Goal: Task Accomplishment & Management: Use online tool/utility

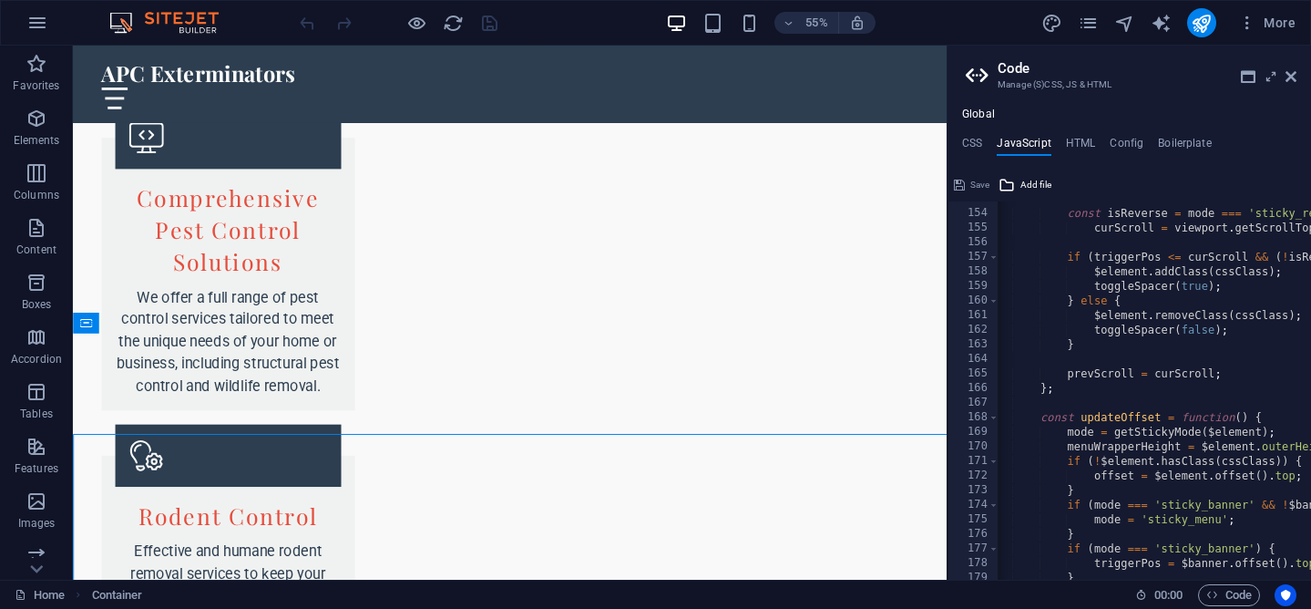
scroll to position [3042, 0]
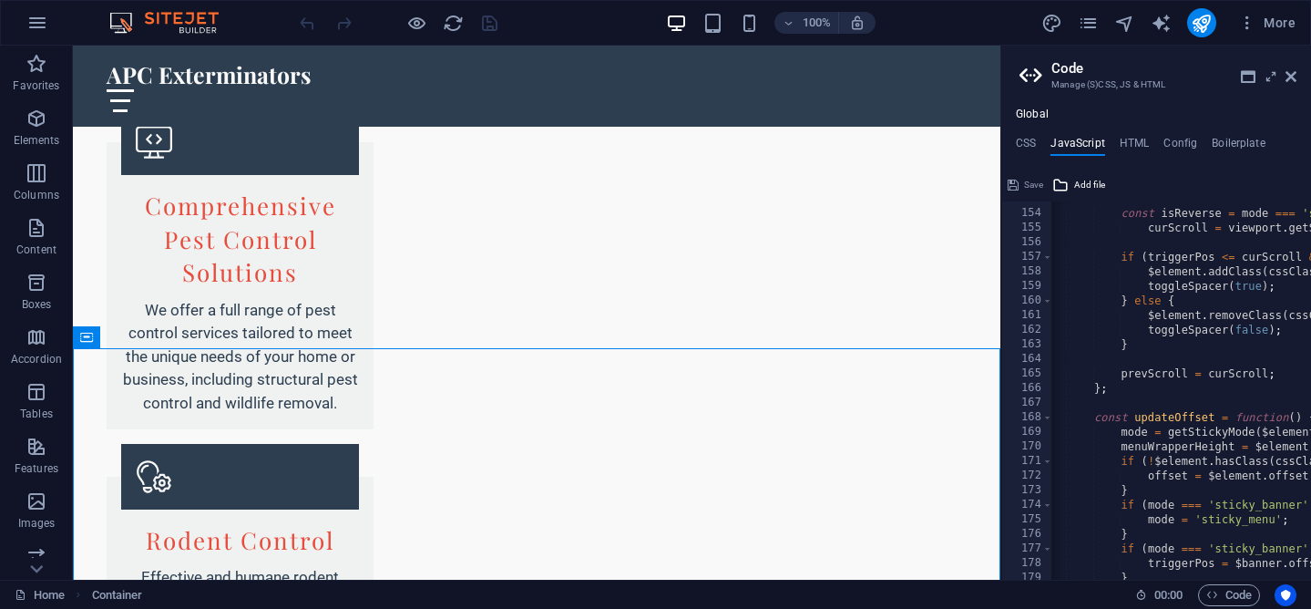
drag, startPoint x: 584, startPoint y: 58, endPoint x: 997, endPoint y: 99, distance: 414.8
click at [997, 99] on div "Home Favorites Elements Columns Content Boxes Accordion Tables Features Images …" at bounding box center [655, 313] width 1311 height 534
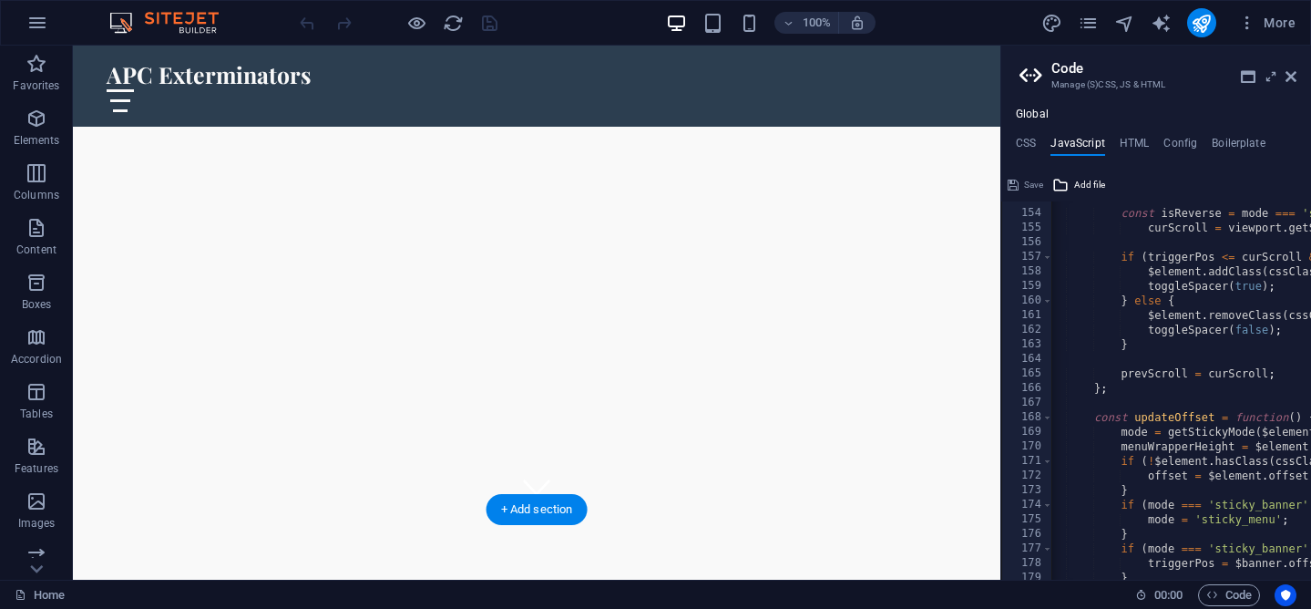
scroll to position [67, 0]
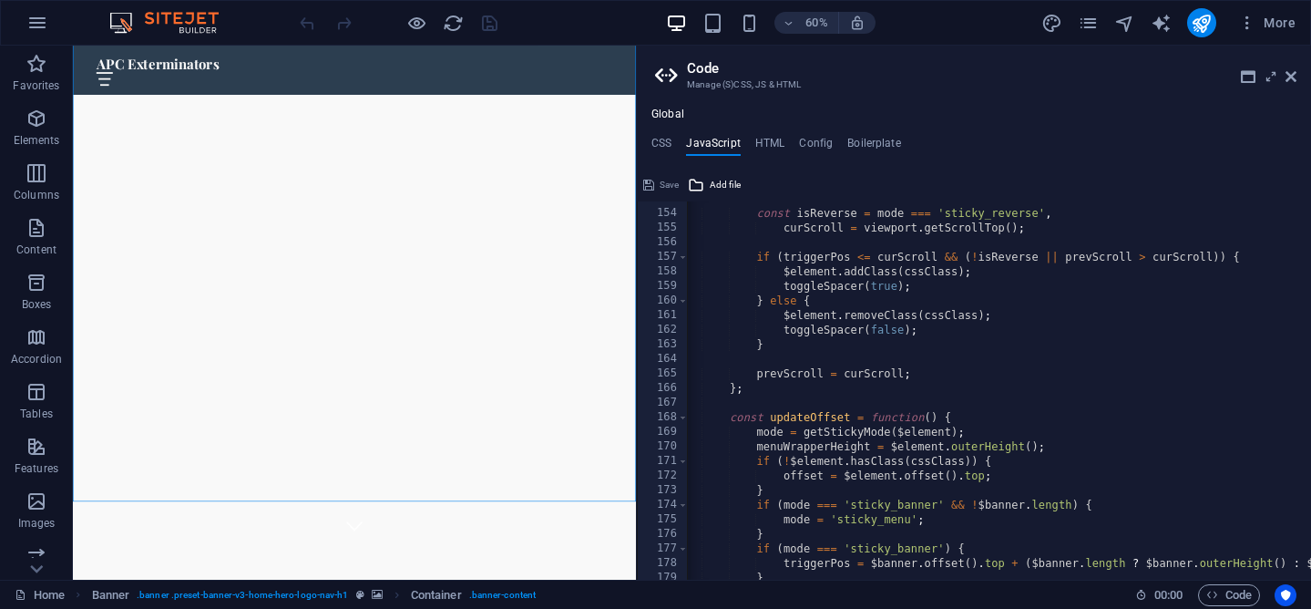
drag, startPoint x: 1002, startPoint y: 65, endPoint x: 634, endPoint y: 76, distance: 368.3
click at [634, 76] on div "Home Favorites Elements Columns Content Boxes Accordion Tables Features Images …" at bounding box center [655, 313] width 1311 height 534
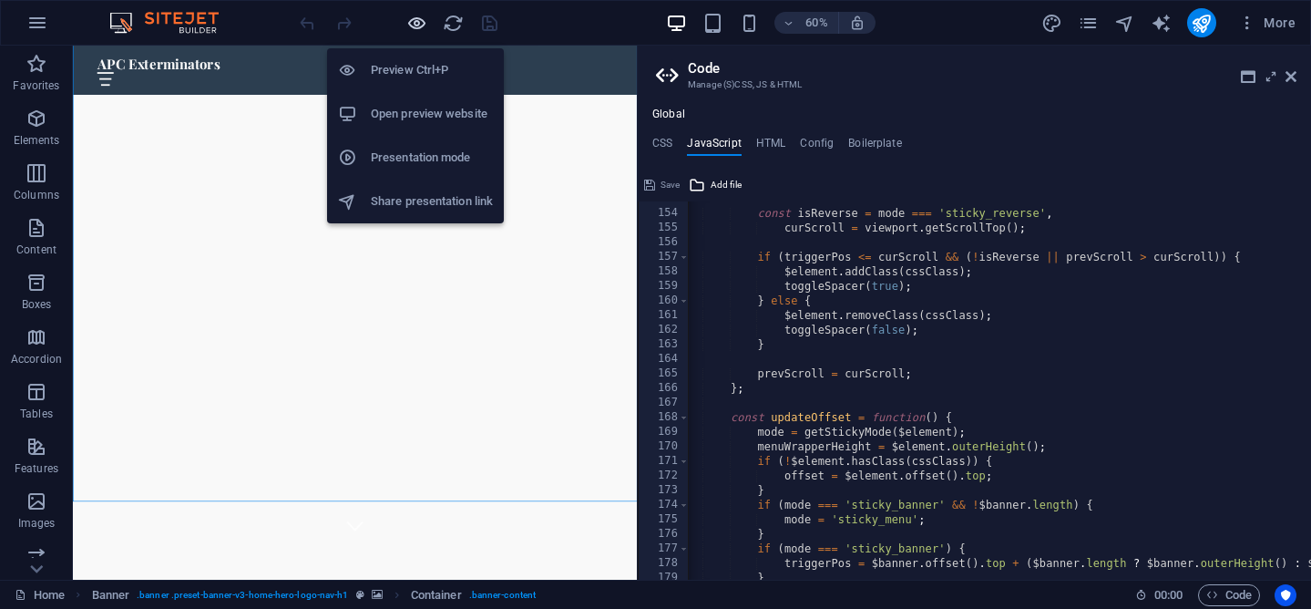
click at [418, 24] on icon "button" at bounding box center [416, 23] width 21 height 21
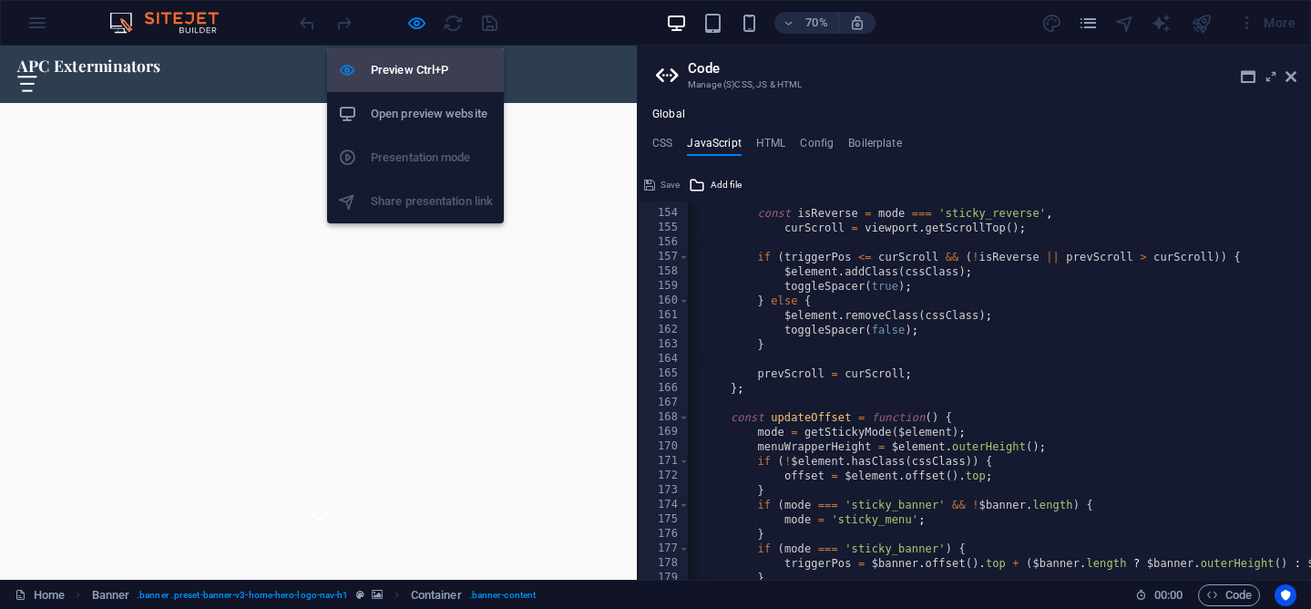
click at [413, 66] on h6 "Preview Ctrl+P" at bounding box center [432, 70] width 122 height 22
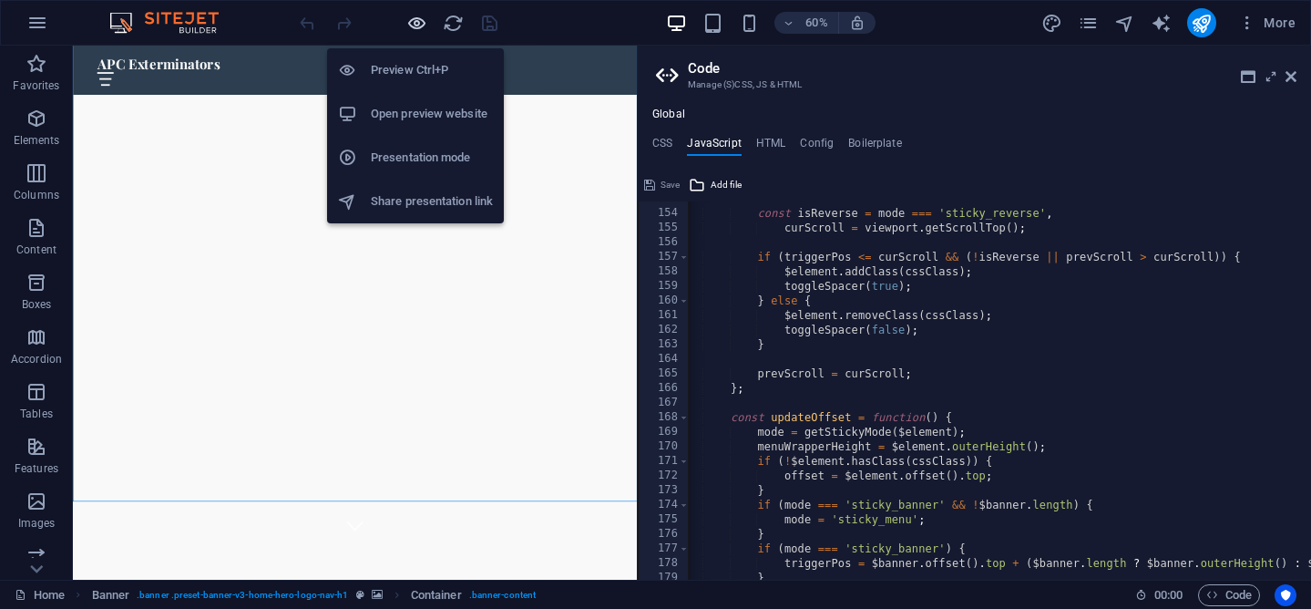
click at [416, 20] on icon "button" at bounding box center [416, 23] width 21 height 21
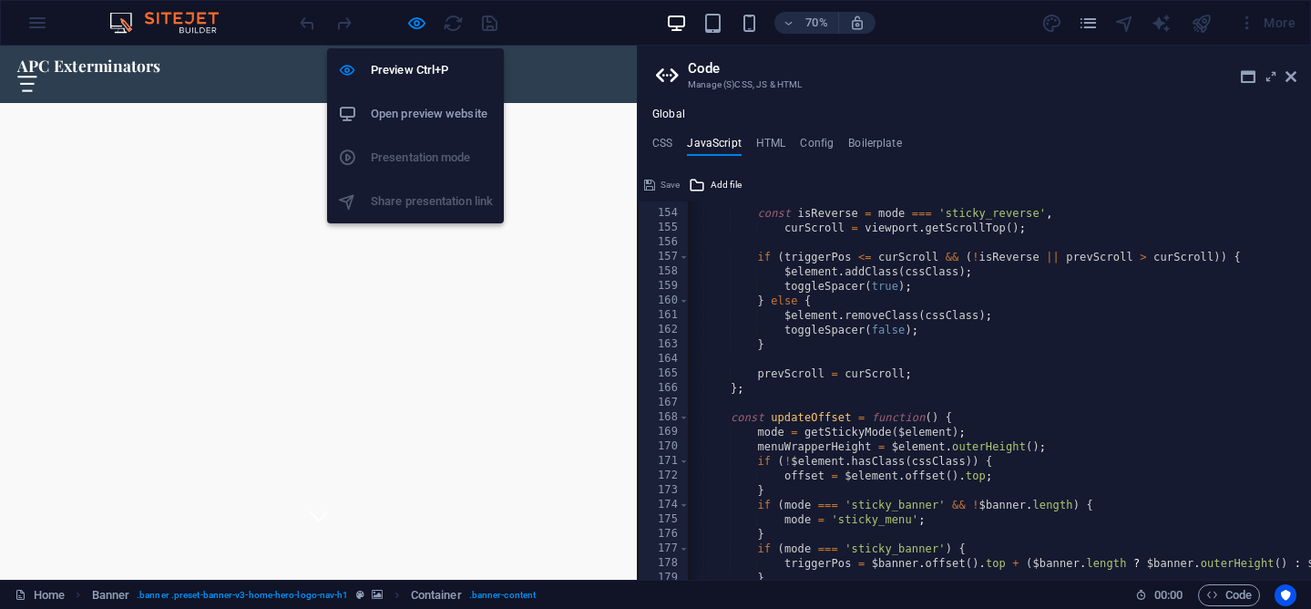
click at [414, 108] on h6 "Open preview website" at bounding box center [432, 114] width 122 height 22
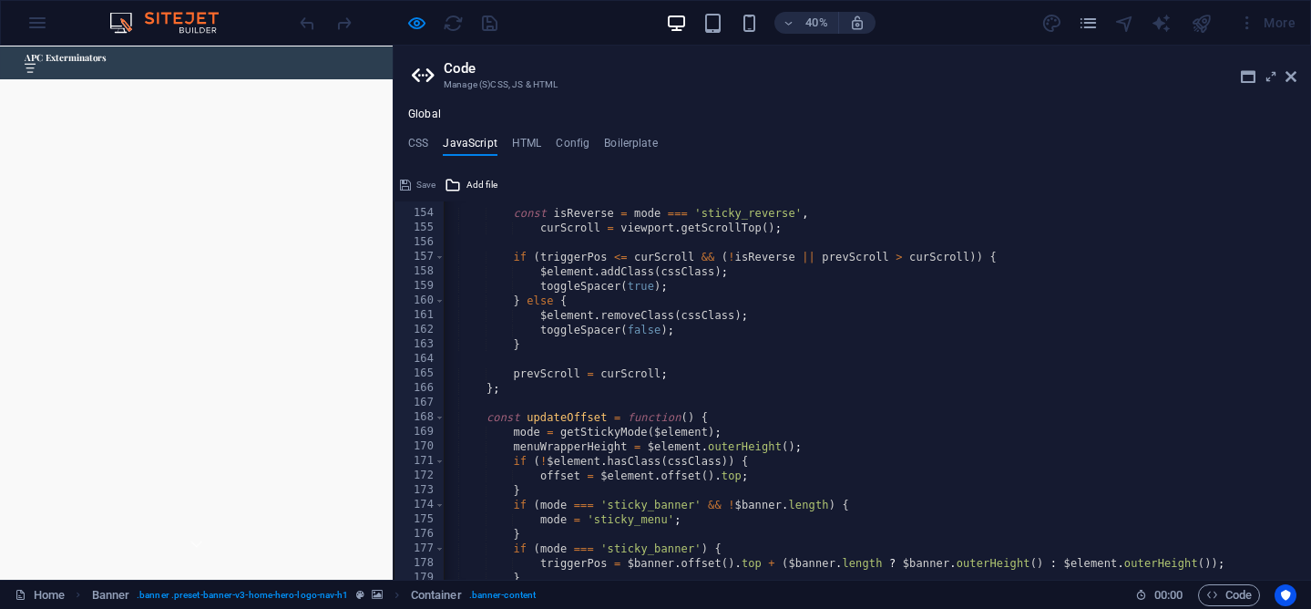
drag, startPoint x: 639, startPoint y: 51, endPoint x: 390, endPoint y: 76, distance: 250.0
click at [390, 76] on div "Home Favorites Elements Columns Content Boxes Accordion Tables Features Images …" at bounding box center [655, 313] width 1311 height 534
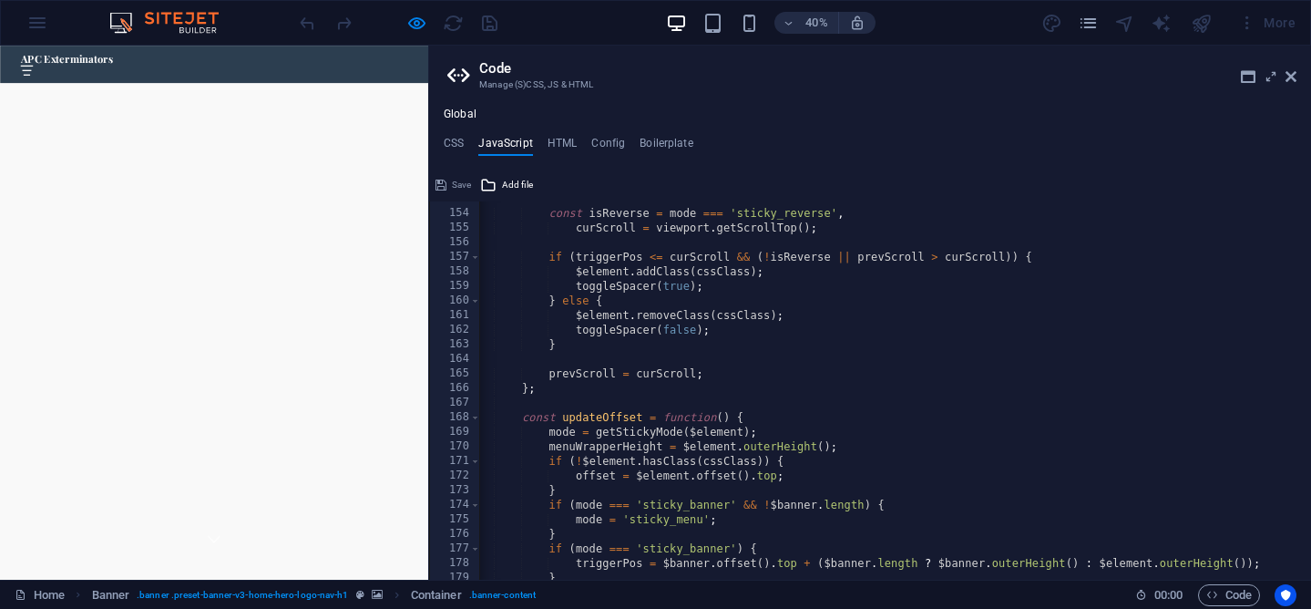
drag, startPoint x: 394, startPoint y: 54, endPoint x: 426, endPoint y: 53, distance: 32.8
click at [426, 53] on div "Home Favorites Elements Columns Content Boxes Accordion Tables Features Images …" at bounding box center [655, 313] width 1311 height 534
click at [556, 145] on h4 "HTML" at bounding box center [564, 147] width 30 height 20
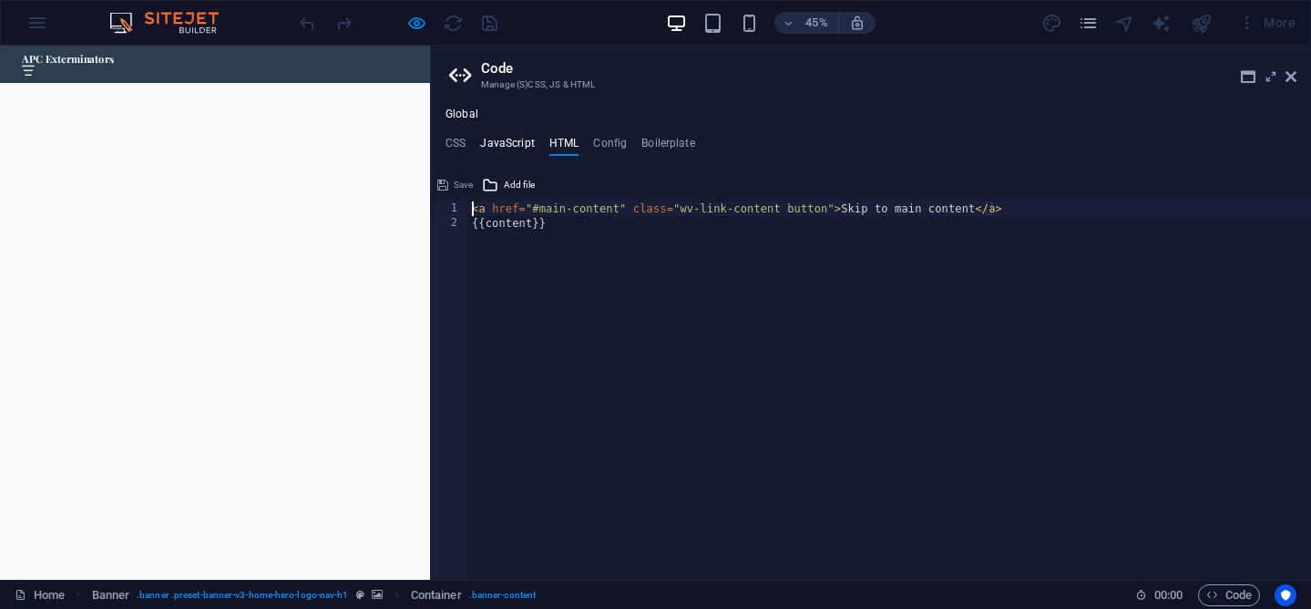
click at [518, 137] on h4 "JavaScript" at bounding box center [507, 147] width 54 height 20
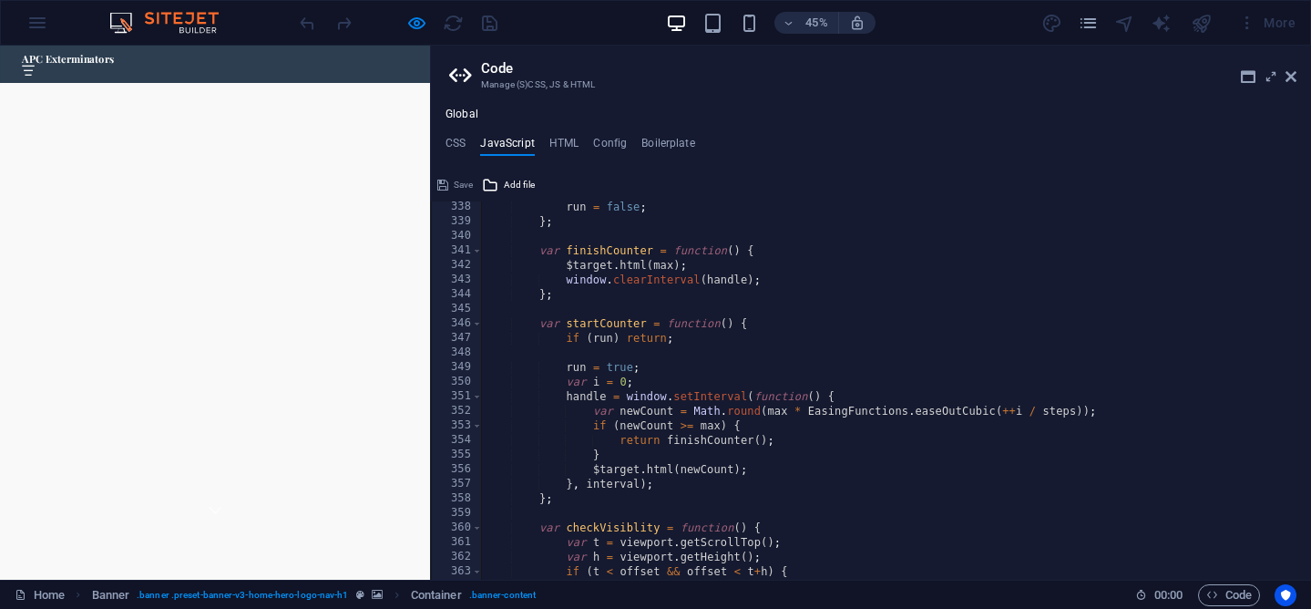
scroll to position [4915, 0]
click at [657, 135] on div "Global CSS JavaScript HTML Config Boilerplate @include slider-content-v3( 1 2 3…" at bounding box center [871, 344] width 880 height 472
click at [655, 144] on h4 "Boilerplate" at bounding box center [668, 147] width 54 height 20
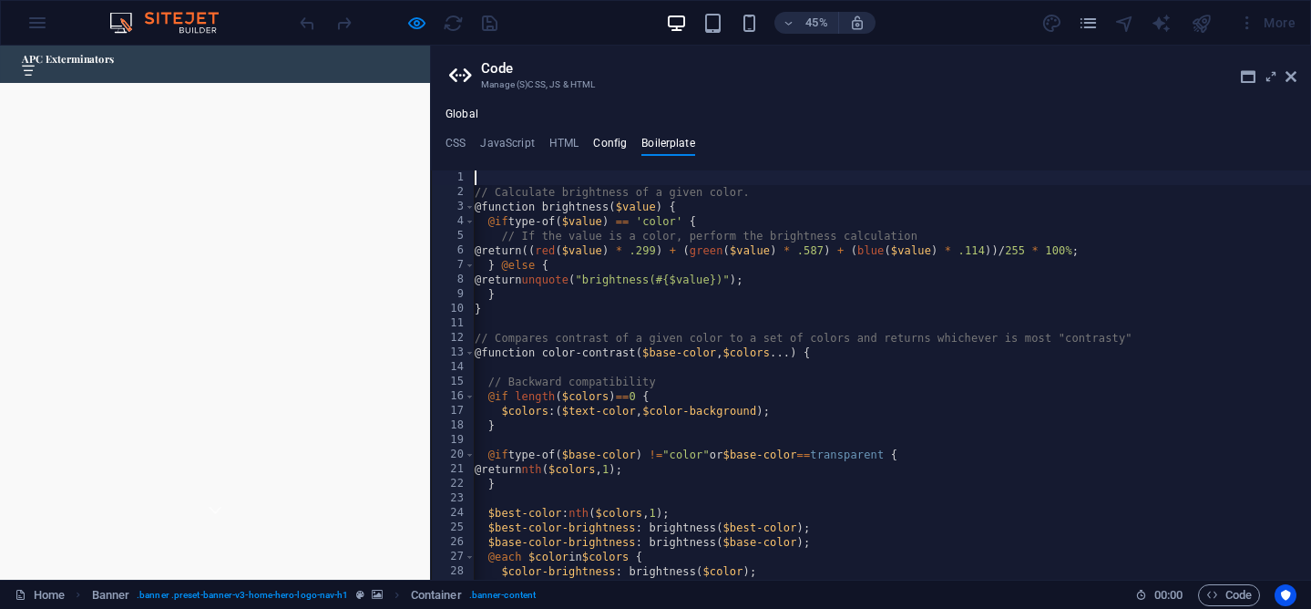
click at [613, 150] on h4 "Config" at bounding box center [610, 147] width 34 height 20
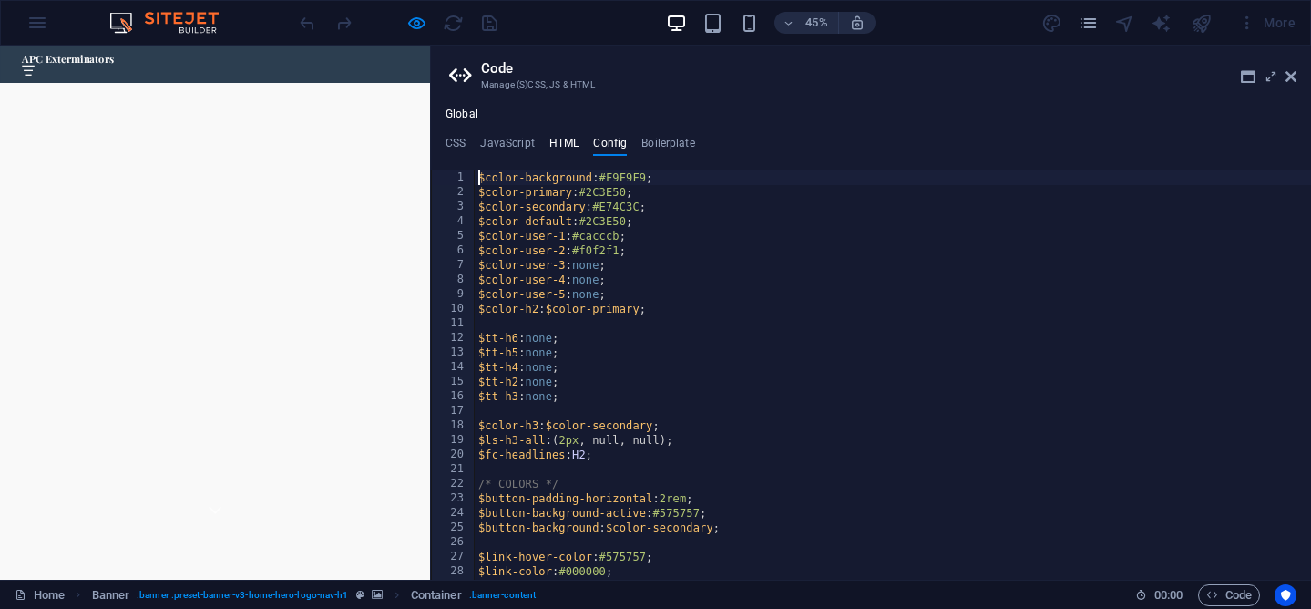
click at [552, 146] on h4 "HTML" at bounding box center [564, 147] width 30 height 20
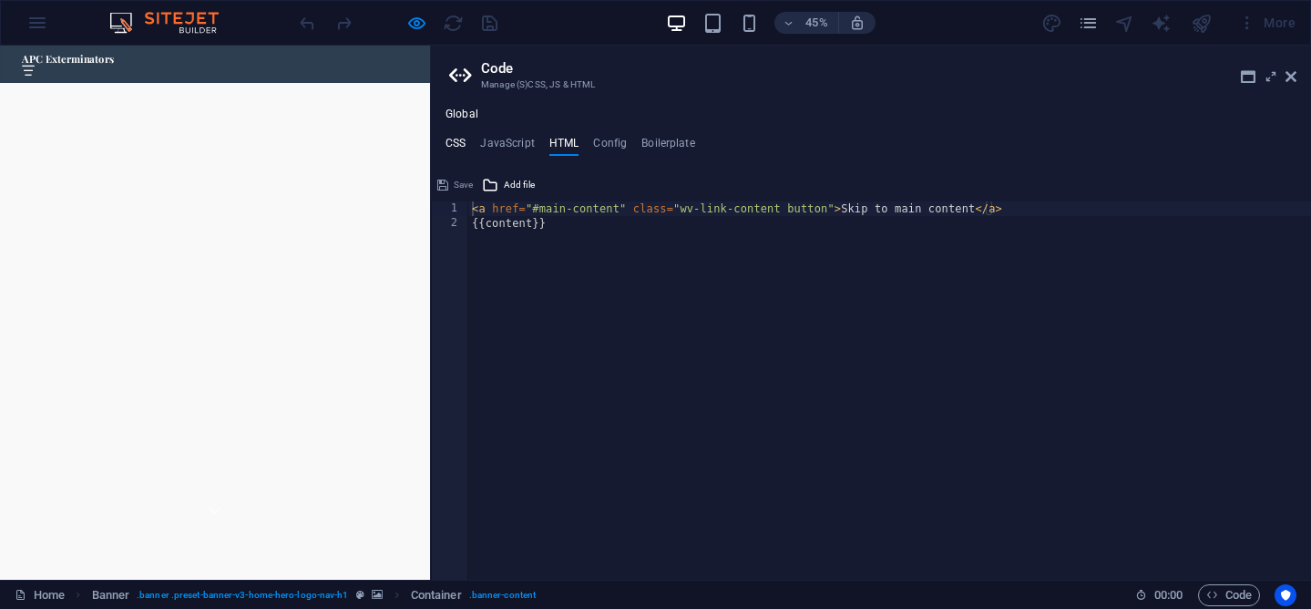
click at [459, 150] on h4 "CSS" at bounding box center [456, 147] width 20 height 20
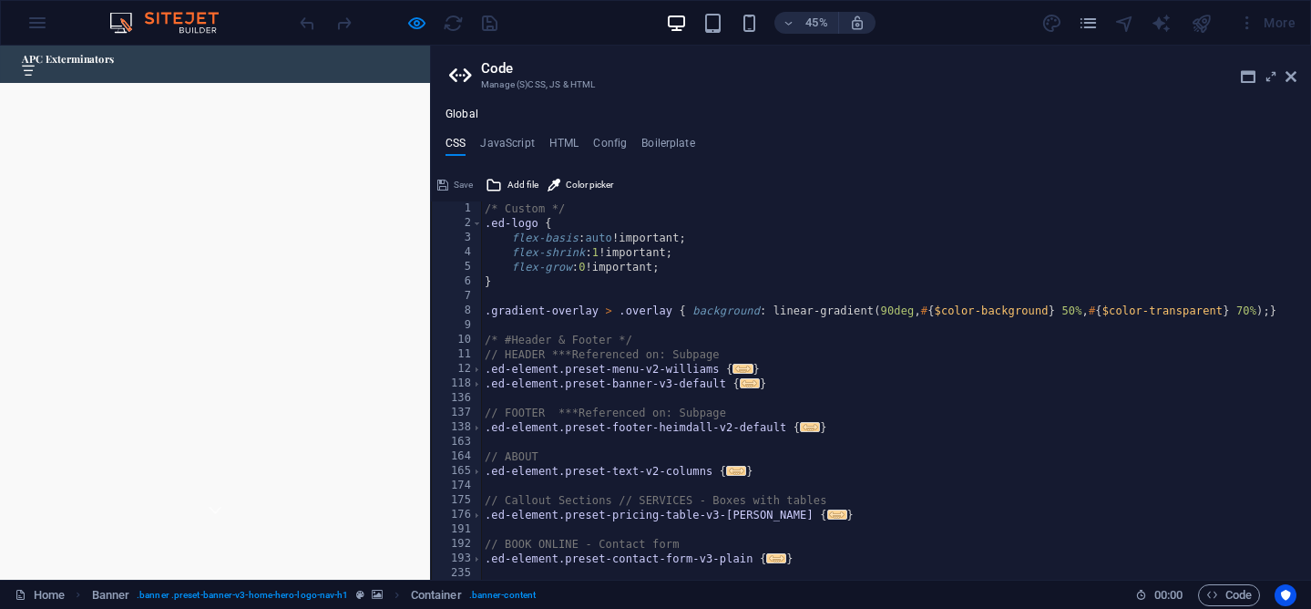
scroll to position [0, 0]
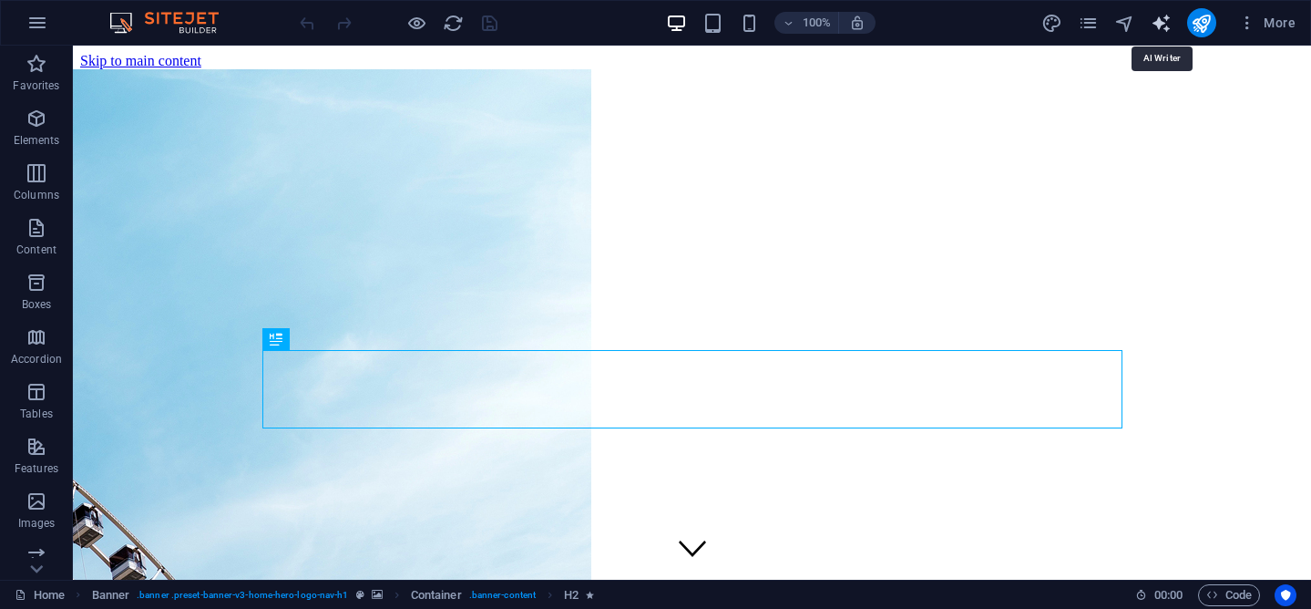
click at [1156, 24] on icon "text_generator" at bounding box center [1161, 23] width 21 height 21
select select "English"
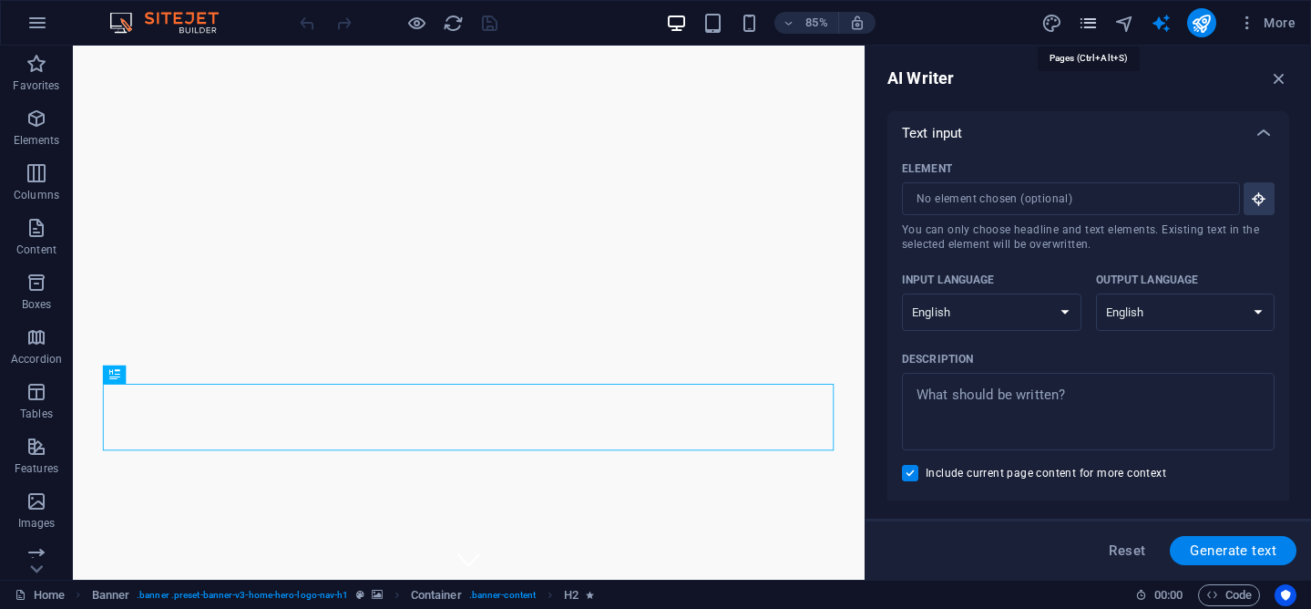
click at [1090, 22] on icon "pages" at bounding box center [1088, 23] width 21 height 21
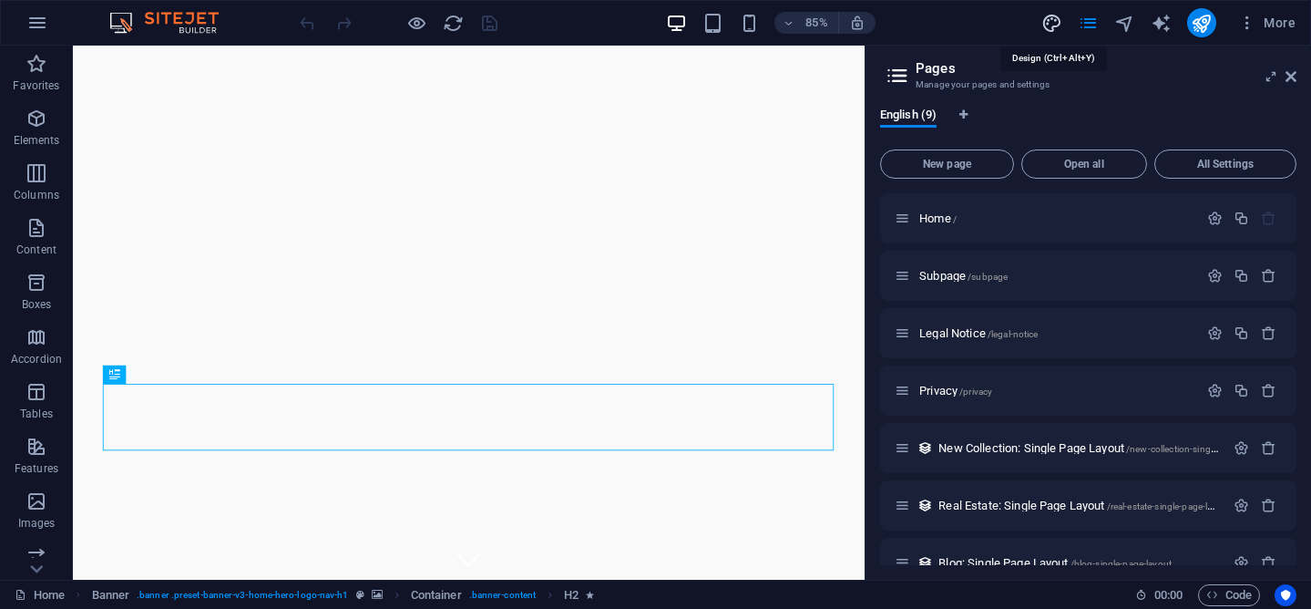
click at [1054, 20] on icon "design" at bounding box center [1051, 23] width 21 height 21
select select "px"
select select "200"
select select "px"
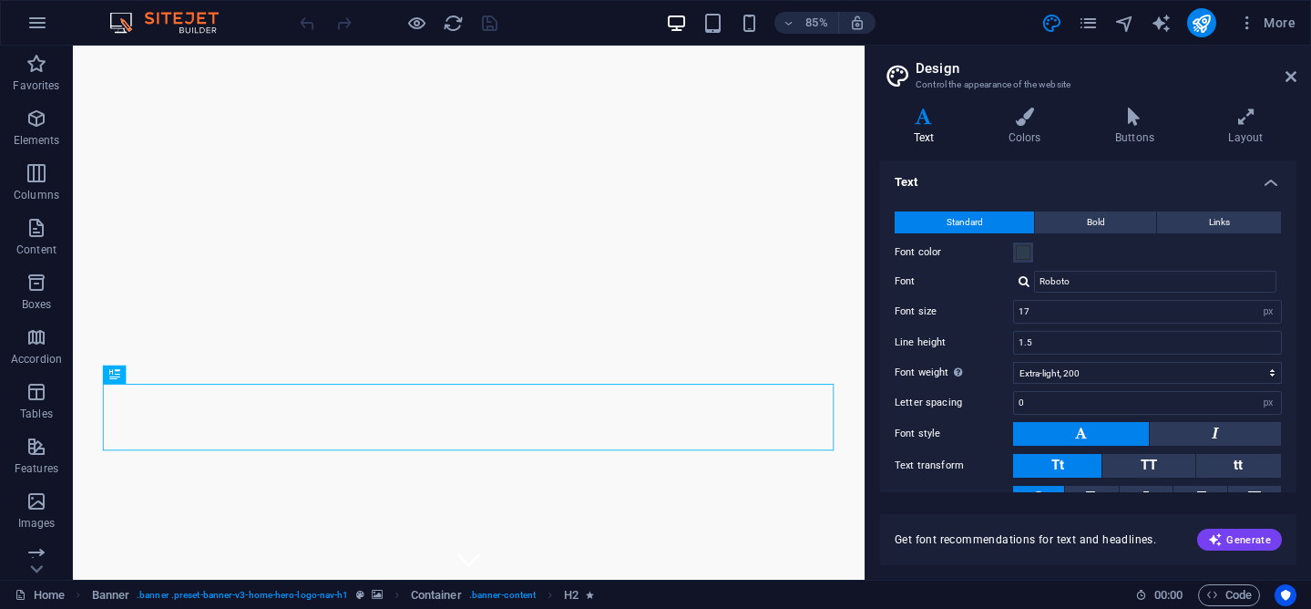
click at [1284, 81] on header "Design Control the appearance of the website" at bounding box center [1090, 69] width 413 height 47
click at [1287, 81] on icon at bounding box center [1291, 76] width 11 height 15
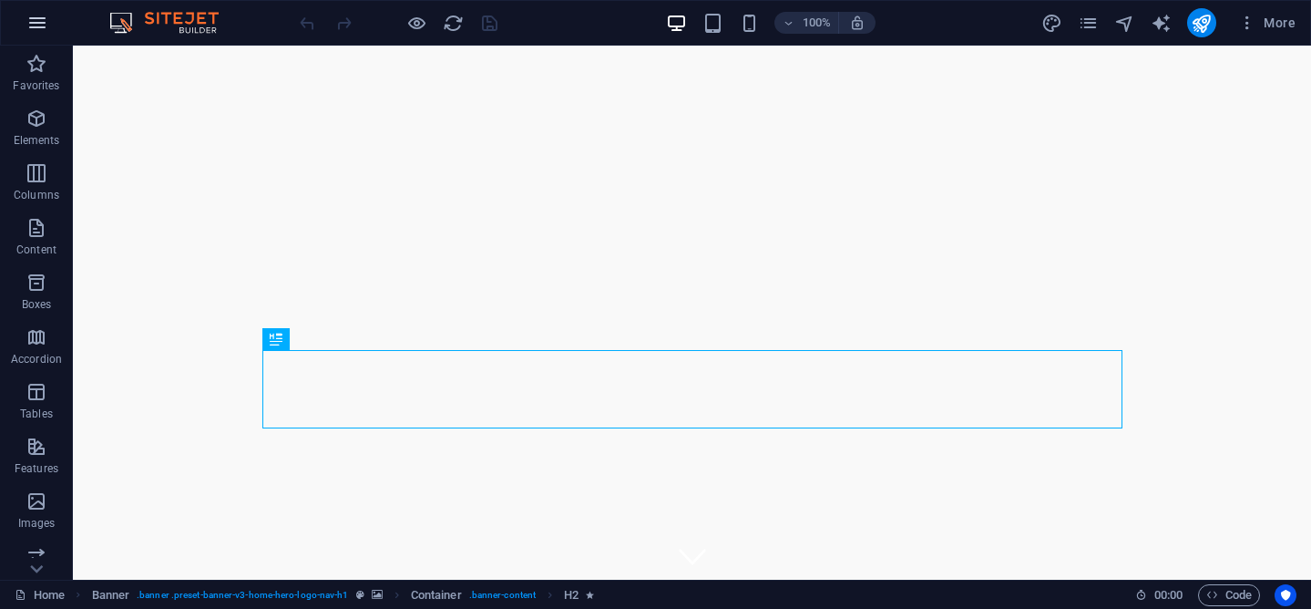
click at [56, 22] on button "button" at bounding box center [37, 23] width 44 height 44
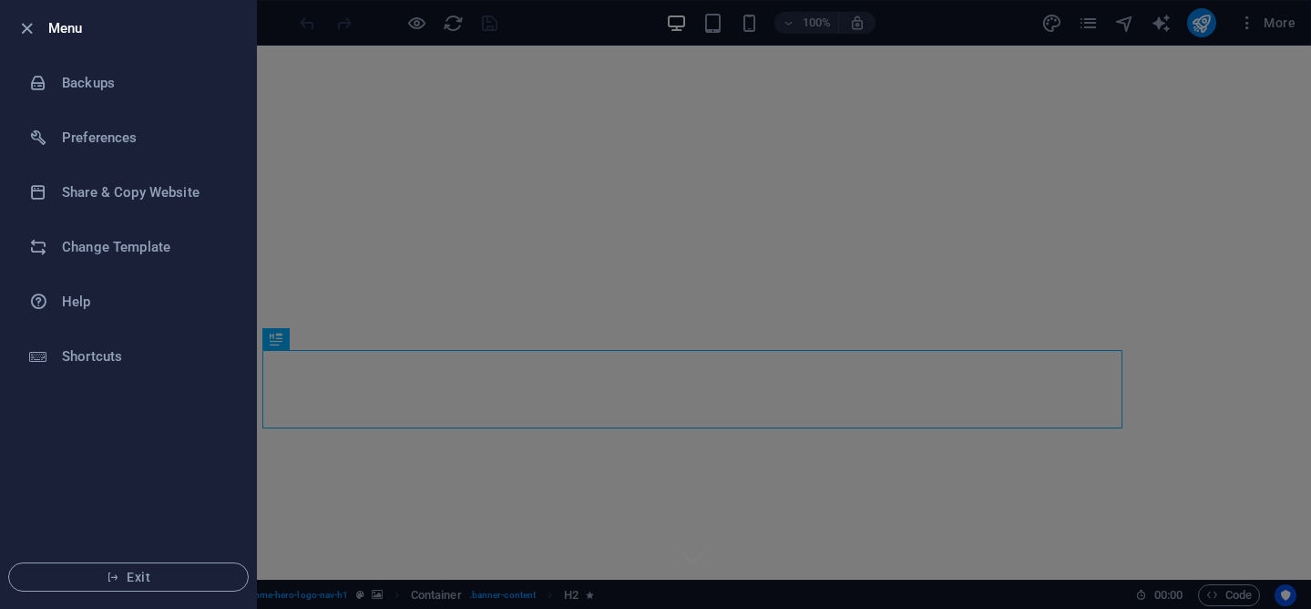
click at [384, 177] on div at bounding box center [655, 304] width 1311 height 609
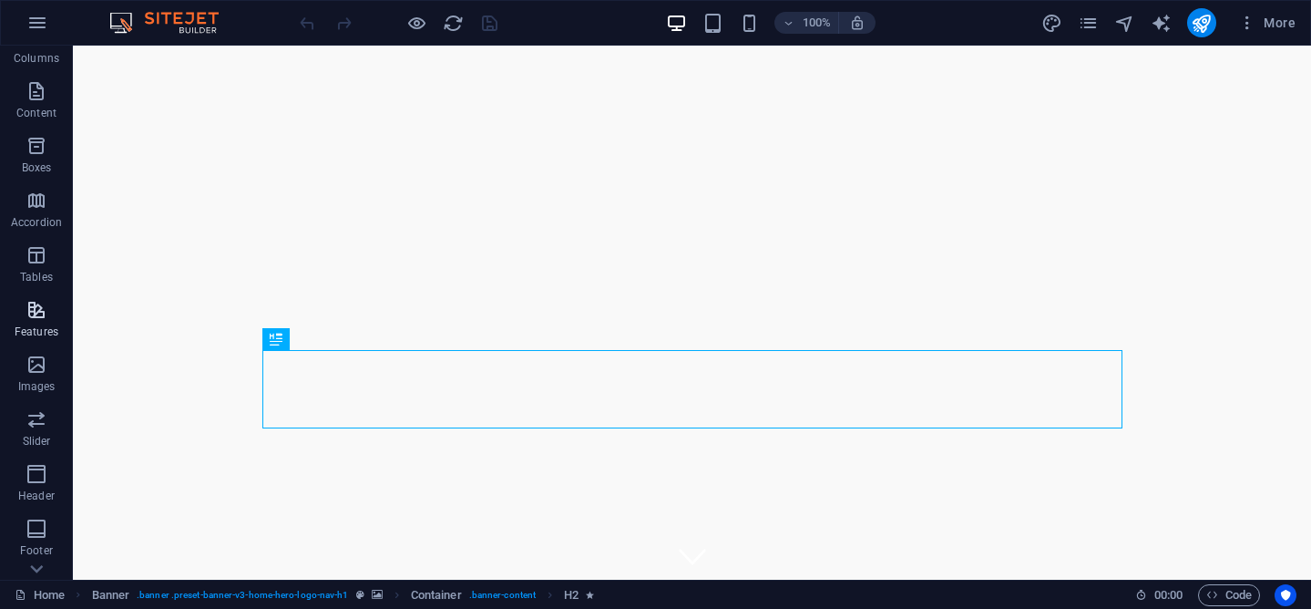
scroll to position [286, 0]
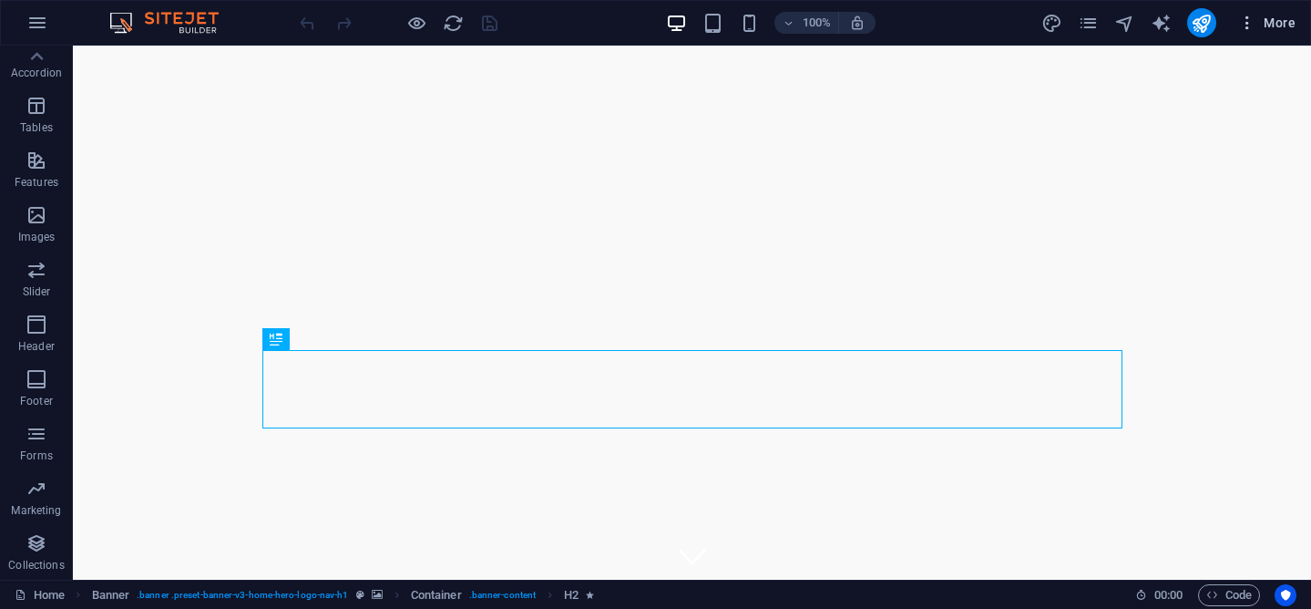
click at [1254, 26] on icon "button" at bounding box center [1247, 23] width 18 height 18
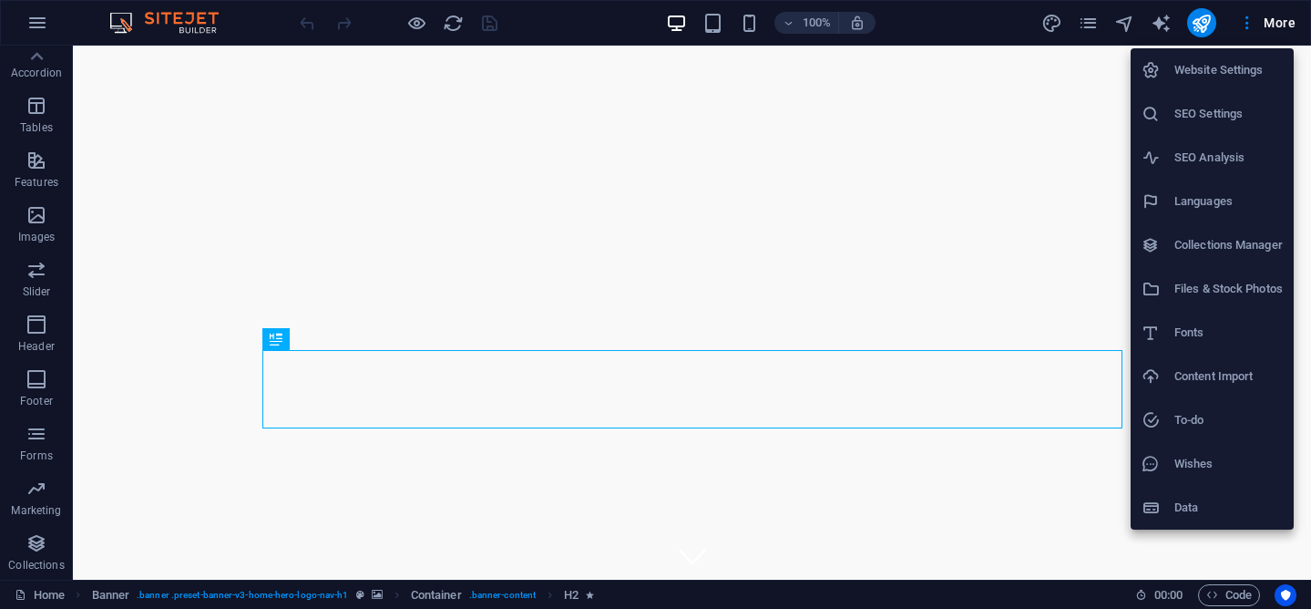
click at [1131, 26] on div at bounding box center [655, 304] width 1311 height 609
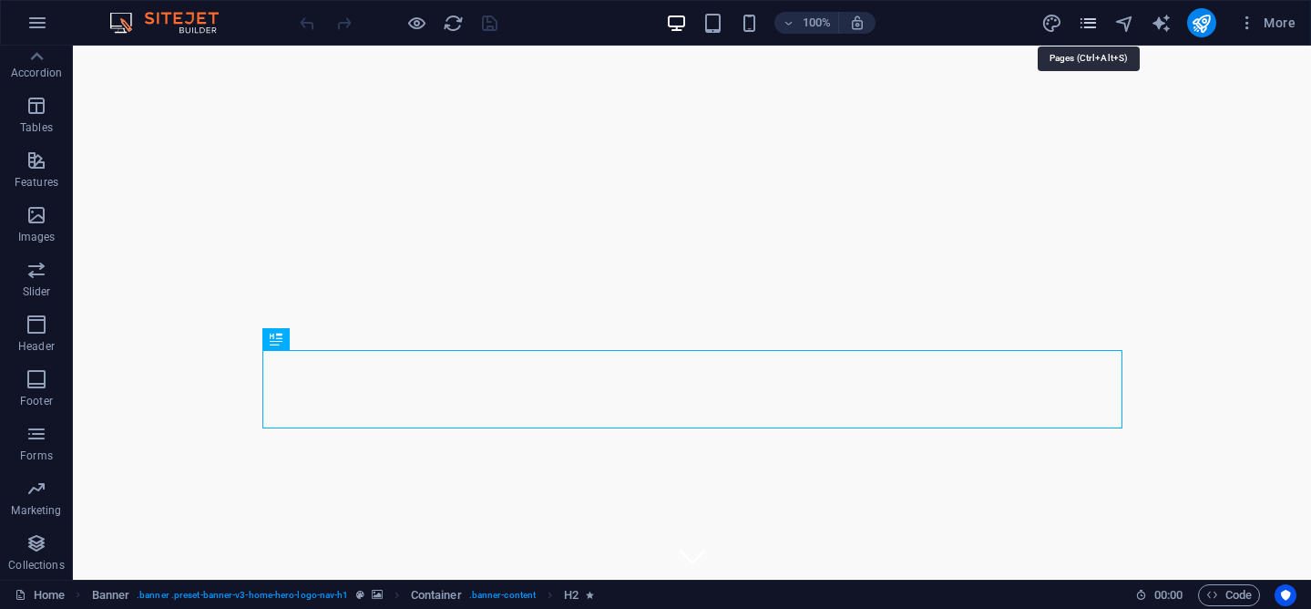
click at [1096, 22] on icon "pages" at bounding box center [1088, 23] width 21 height 21
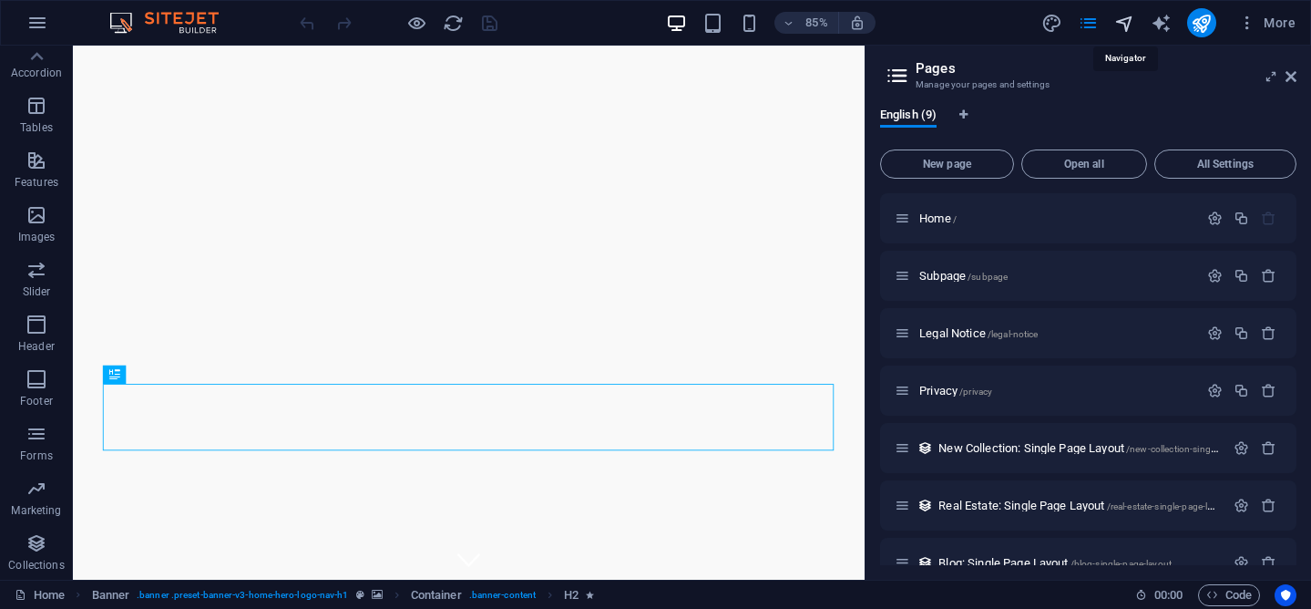
click at [1122, 26] on icon "navigator" at bounding box center [1124, 23] width 21 height 21
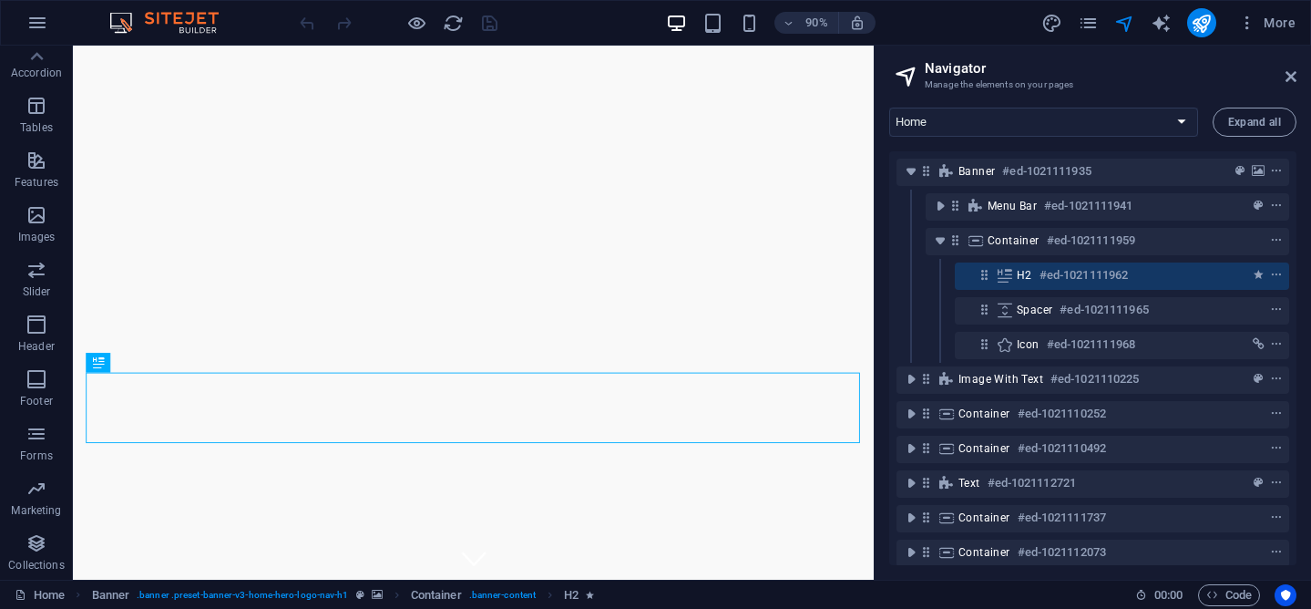
click at [1108, 25] on div "More" at bounding box center [1172, 22] width 262 height 29
click at [1100, 25] on div "More" at bounding box center [1172, 22] width 262 height 29
click at [1097, 24] on icon "pages" at bounding box center [1088, 23] width 21 height 21
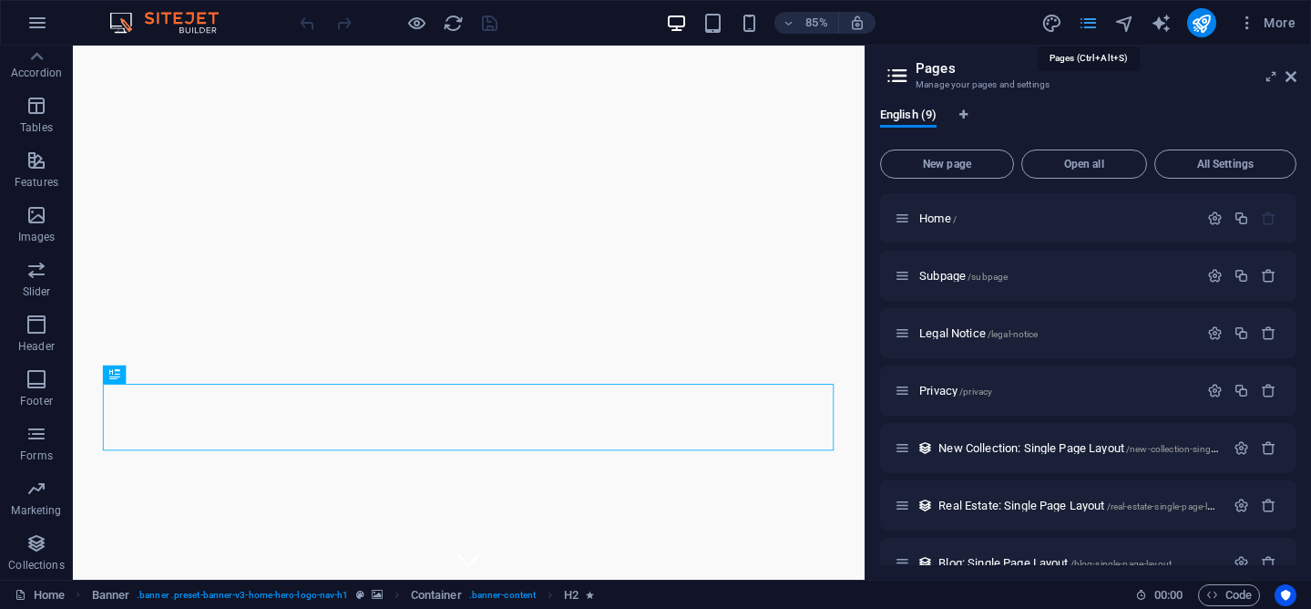
click at [1097, 24] on icon "pages" at bounding box center [1088, 23] width 21 height 21
click at [1297, 79] on aside "Pages Manage your pages and settings English (9) New page Open all All Settings…" at bounding box center [1088, 313] width 446 height 534
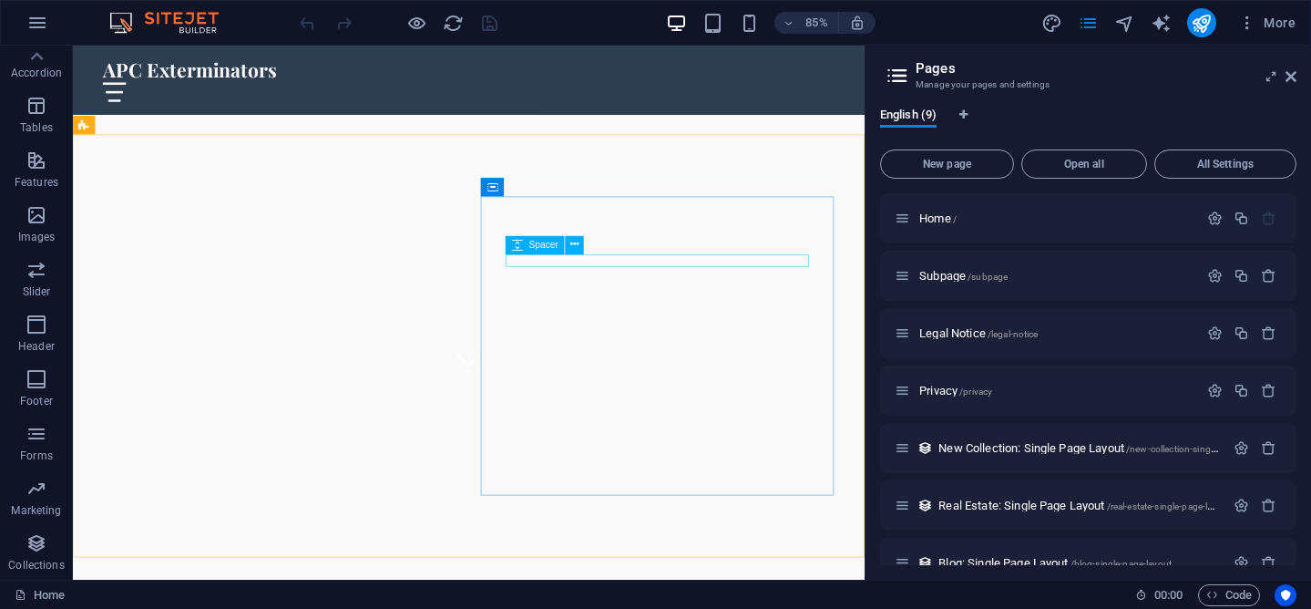
scroll to position [0, 0]
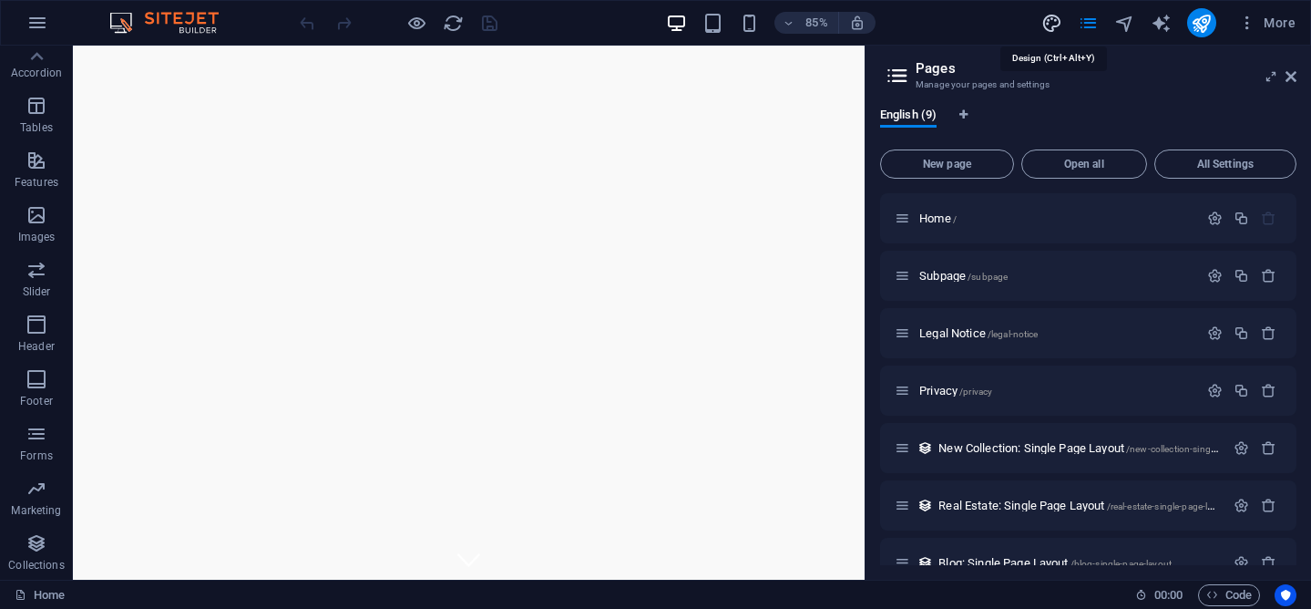
click at [1046, 18] on icon "design" at bounding box center [1051, 23] width 21 height 21
select select "px"
select select "200"
select select "px"
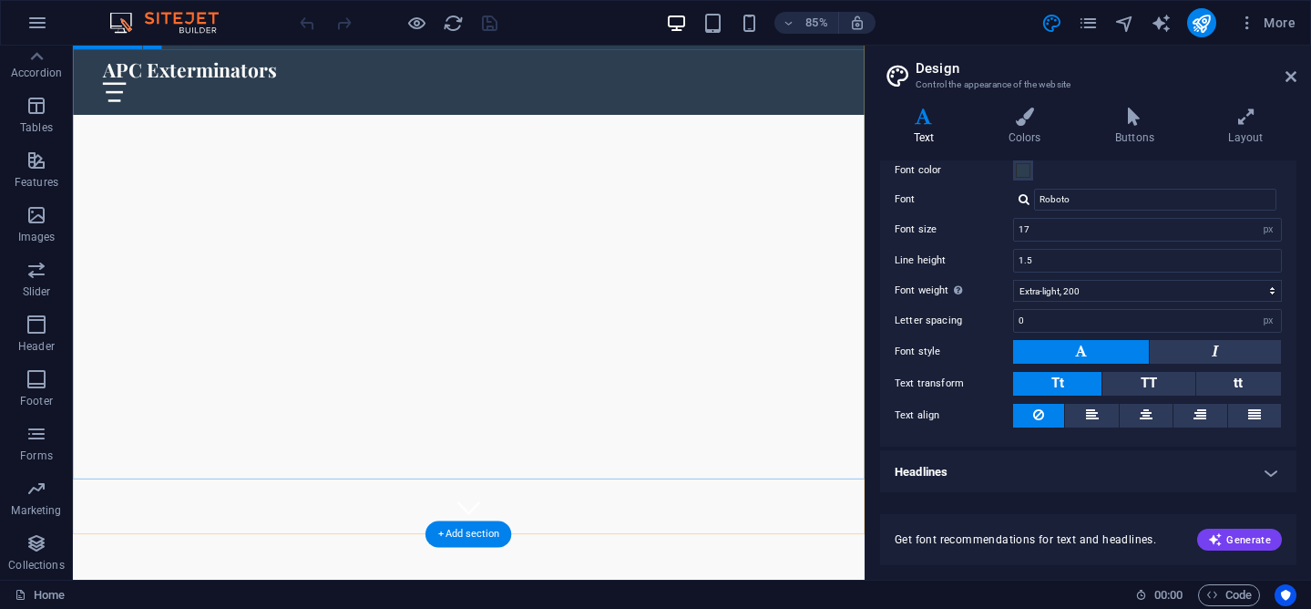
scroll to position [65, 0]
click at [36, 17] on icon "button" at bounding box center [37, 23] width 22 height 22
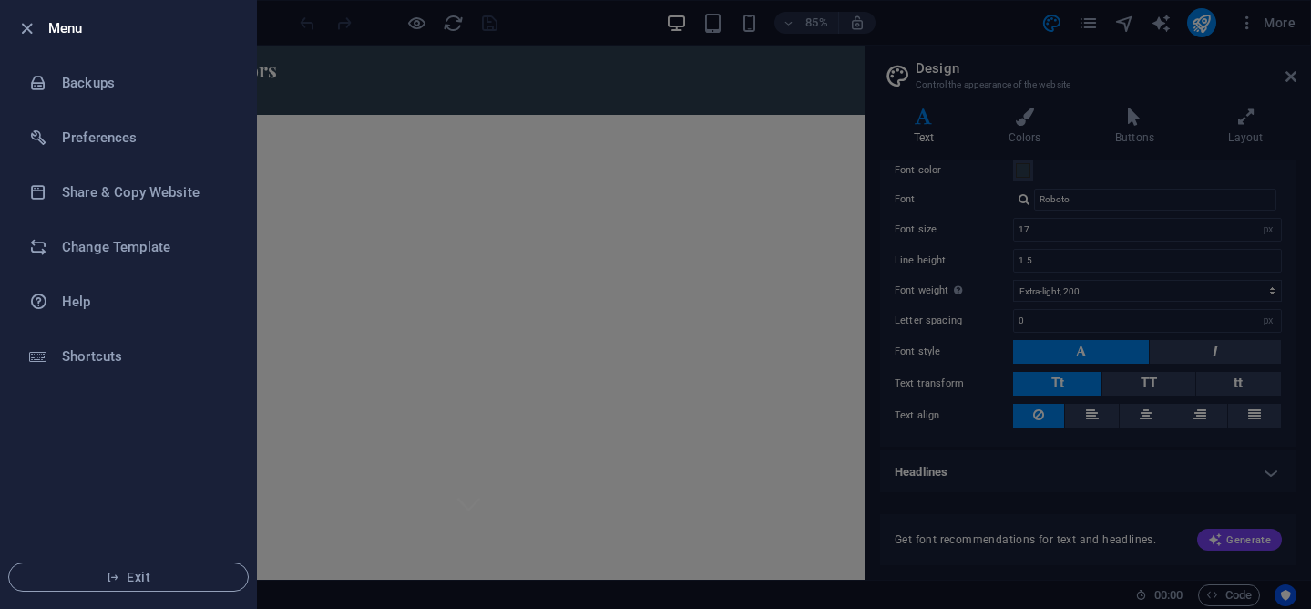
click at [417, 73] on div at bounding box center [655, 304] width 1311 height 609
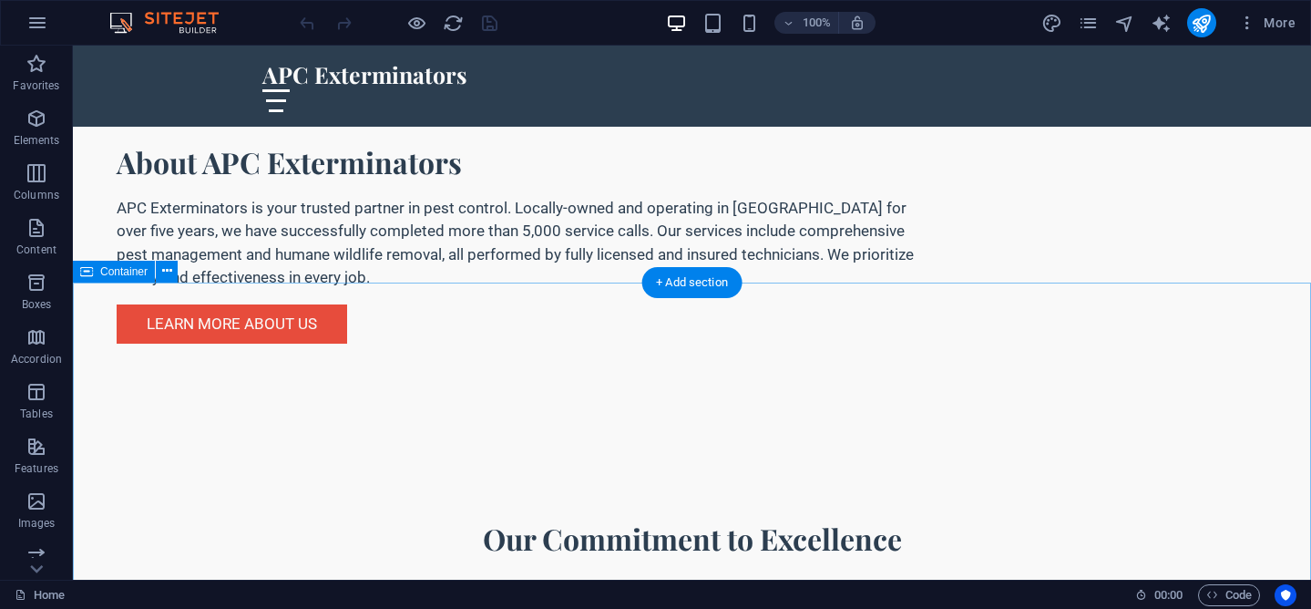
scroll to position [1460, 0]
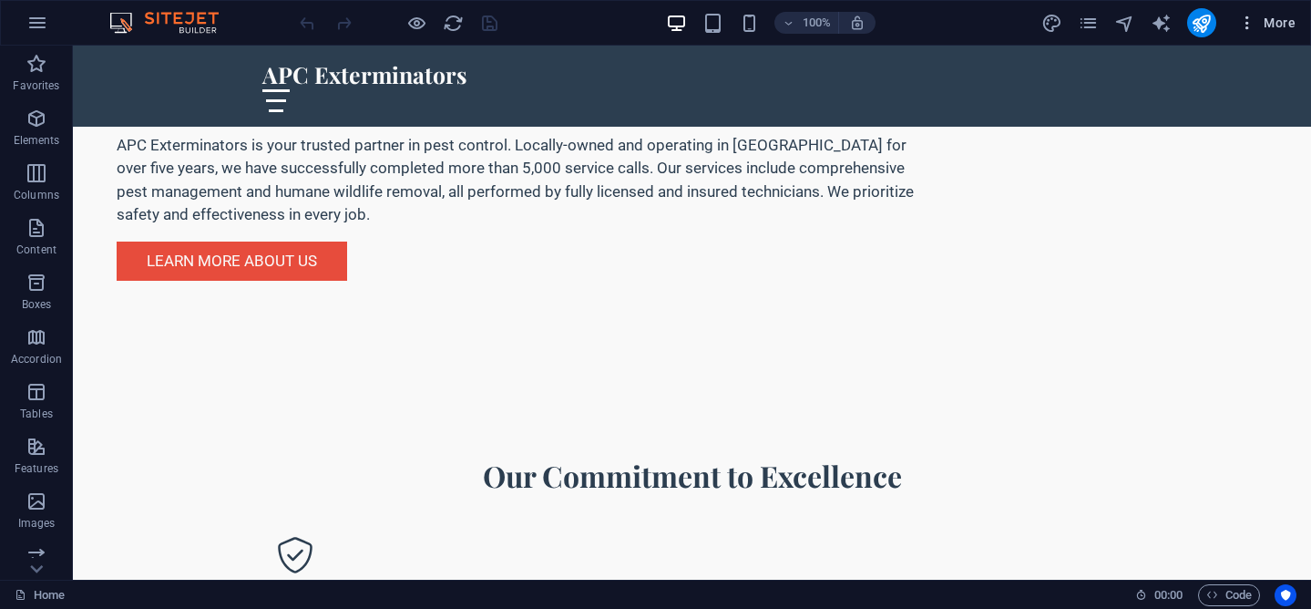
click at [1249, 17] on icon "button" at bounding box center [1247, 23] width 18 height 18
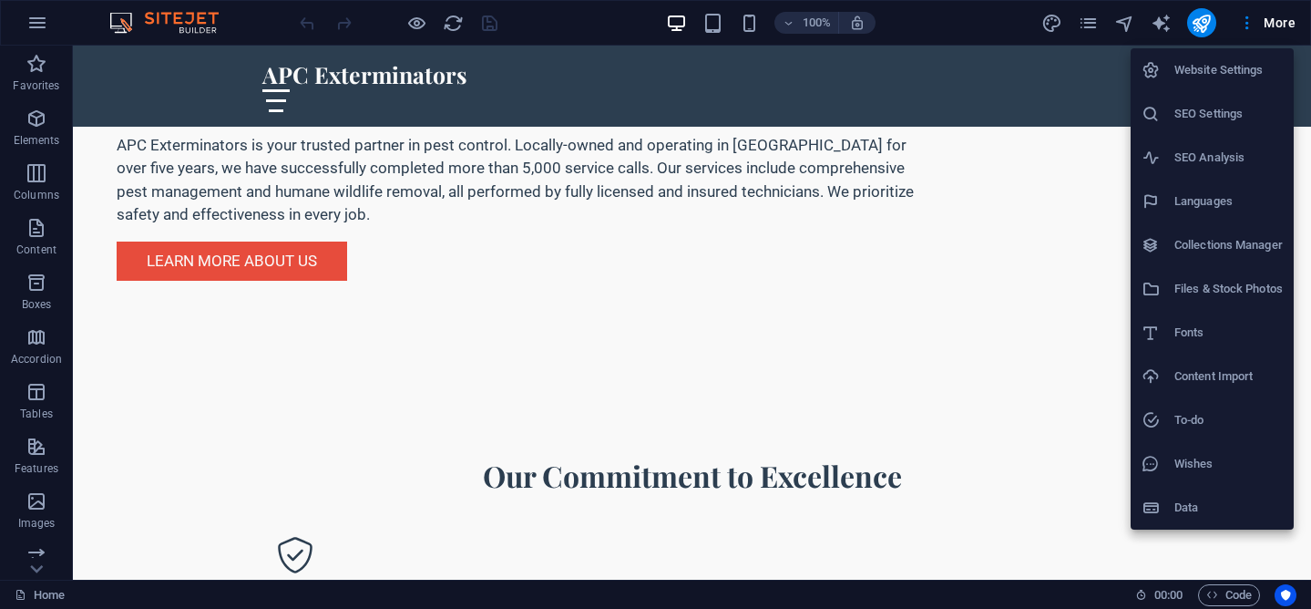
click at [163, 19] on div at bounding box center [655, 304] width 1311 height 609
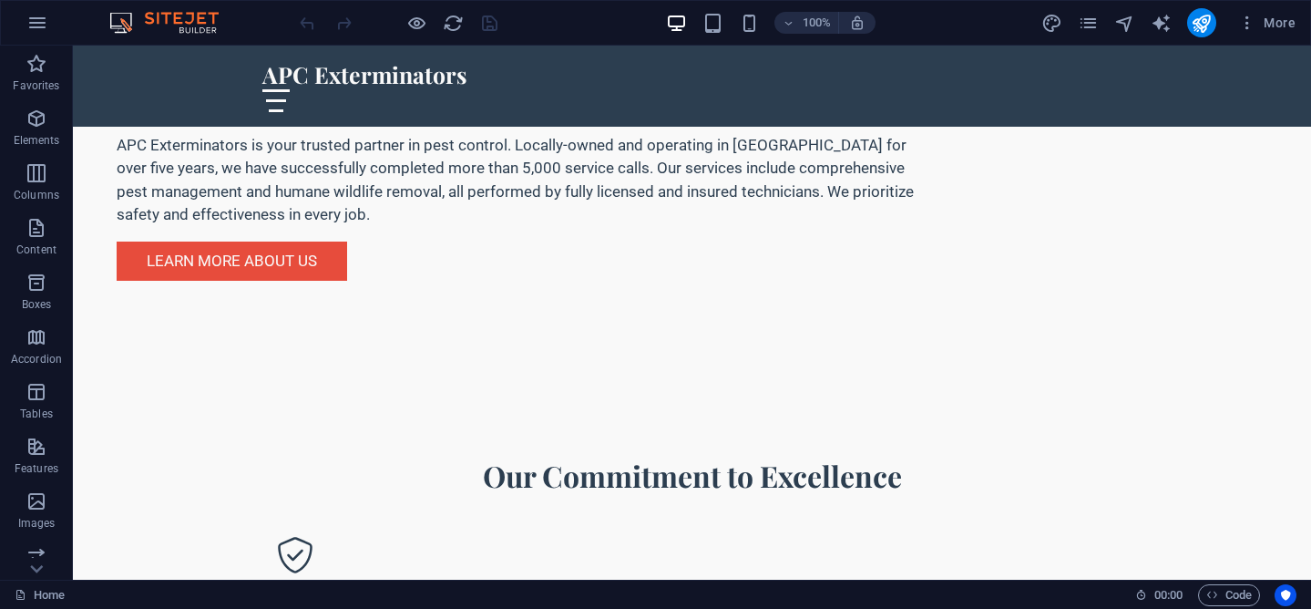
click at [314, 25] on div at bounding box center [398, 22] width 204 height 29
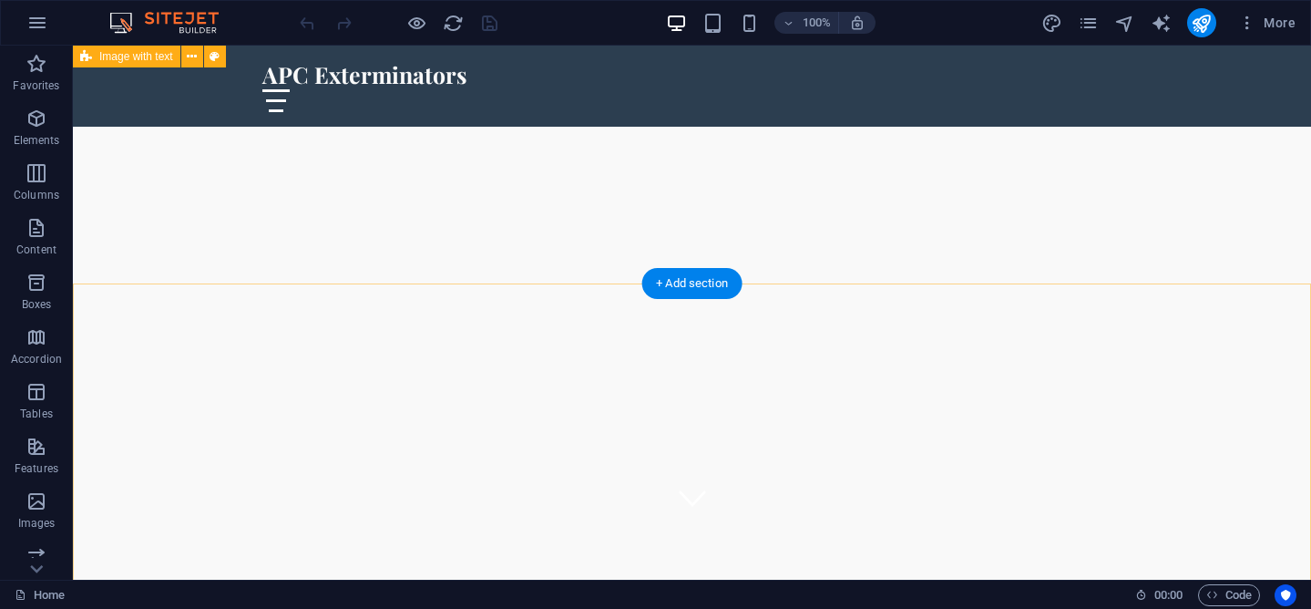
scroll to position [27, 0]
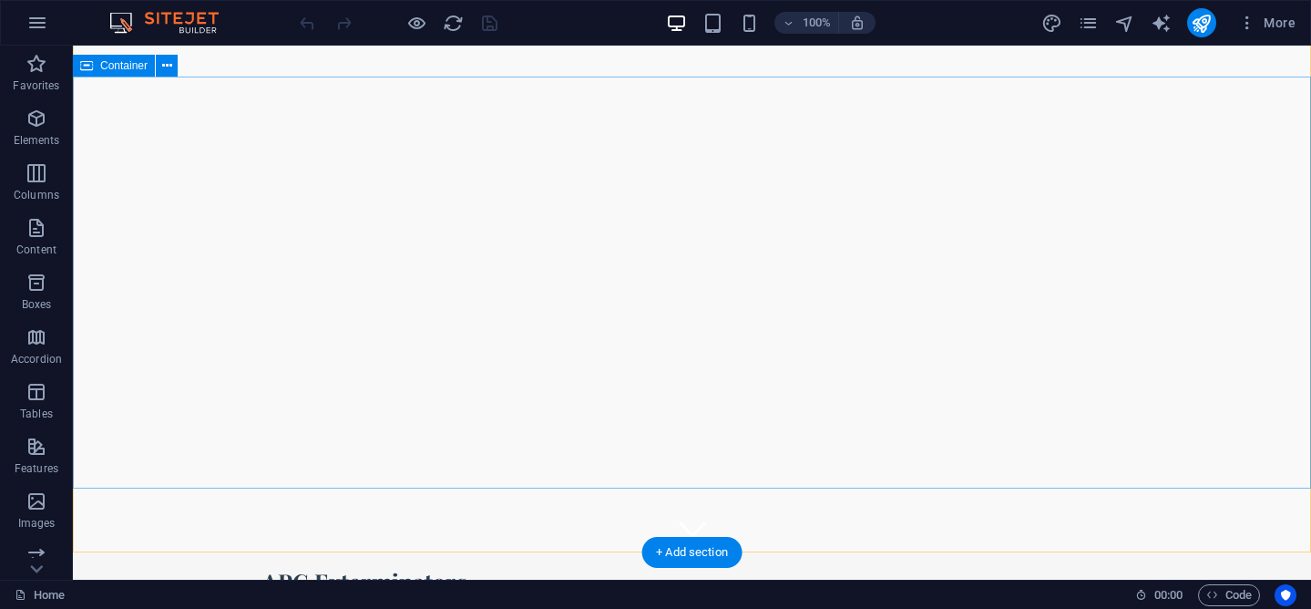
scroll to position [0, 0]
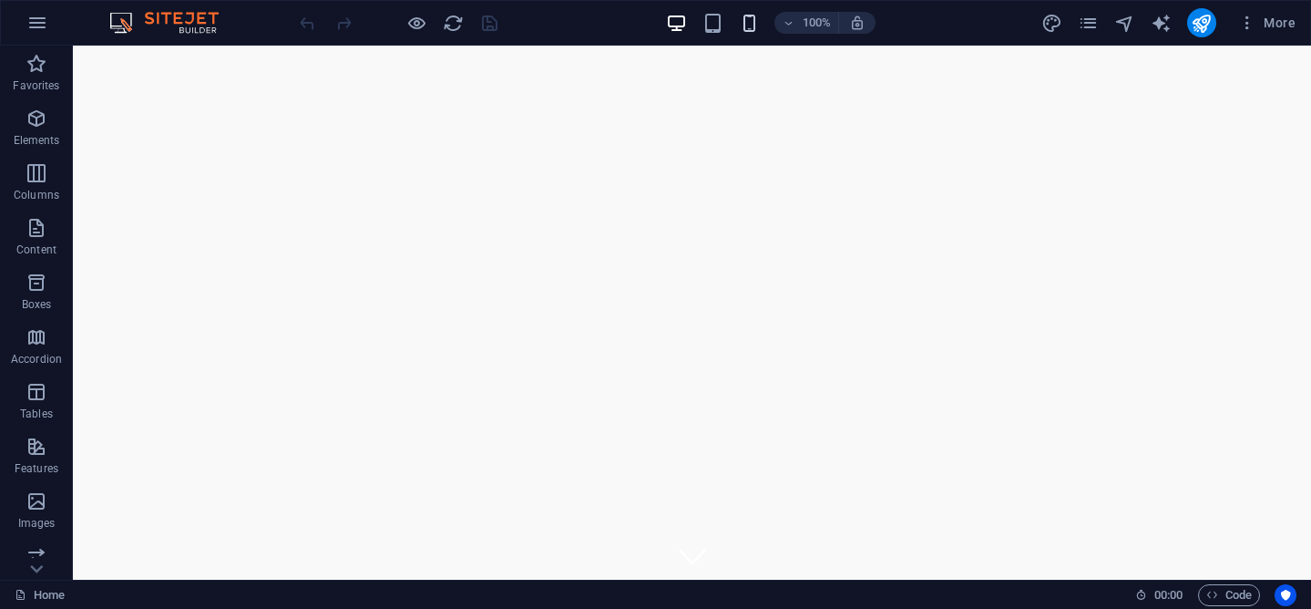
click at [744, 22] on icon "button" at bounding box center [749, 23] width 21 height 21
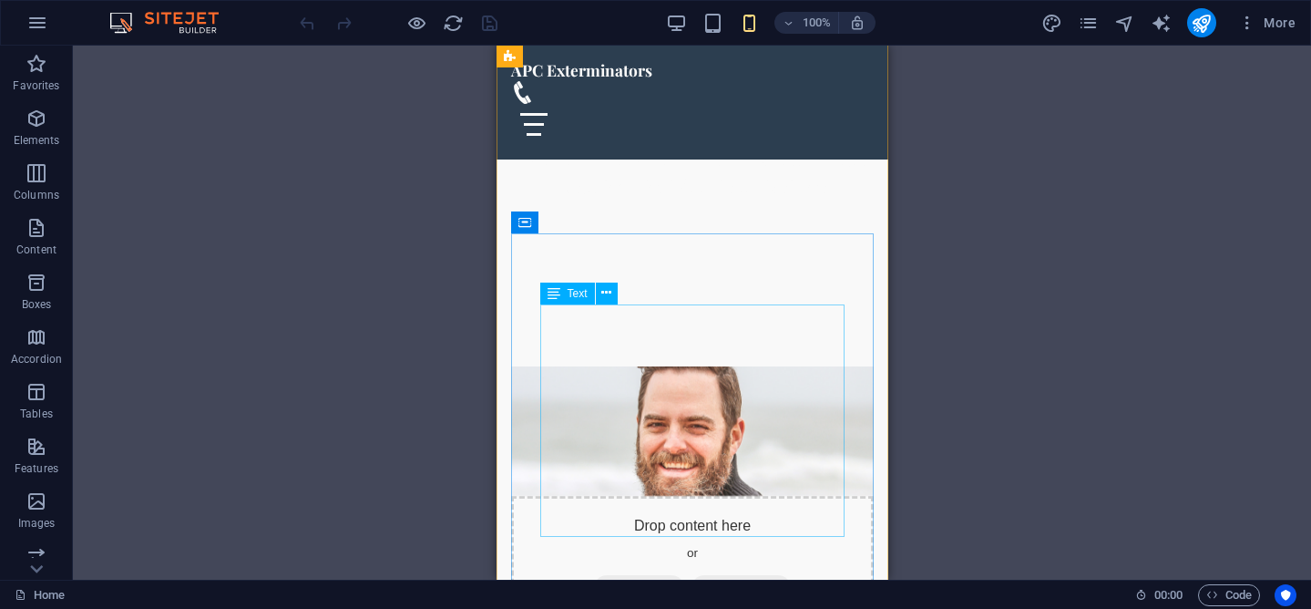
scroll to position [587, 0]
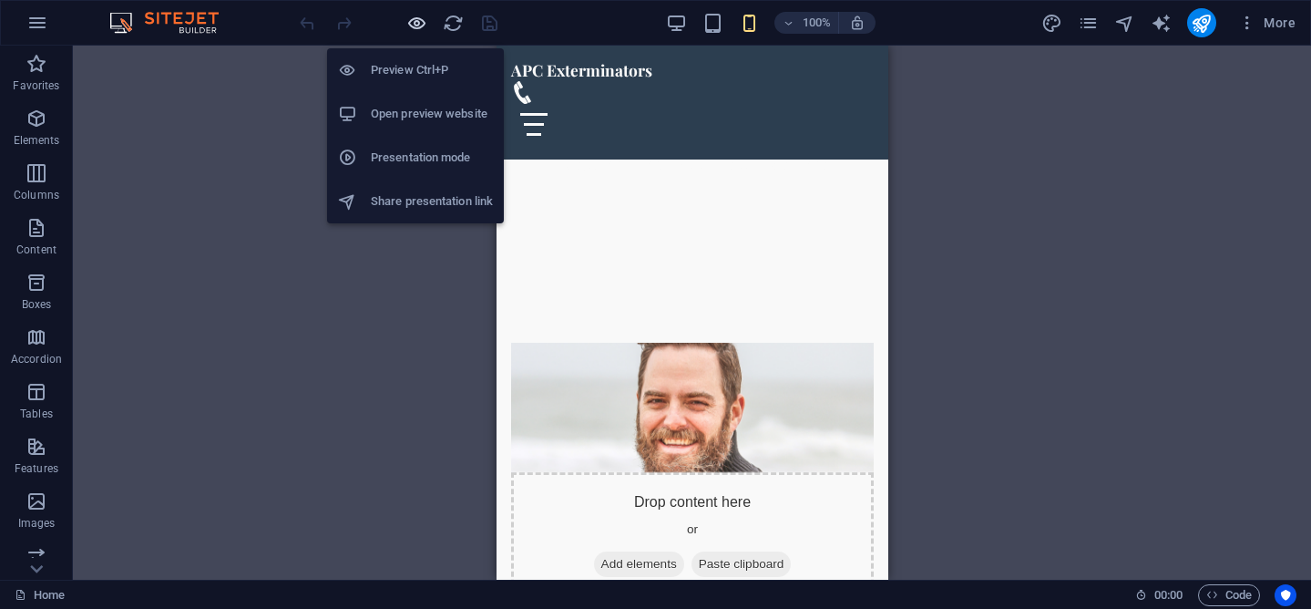
click at [414, 23] on icon "button" at bounding box center [416, 23] width 21 height 21
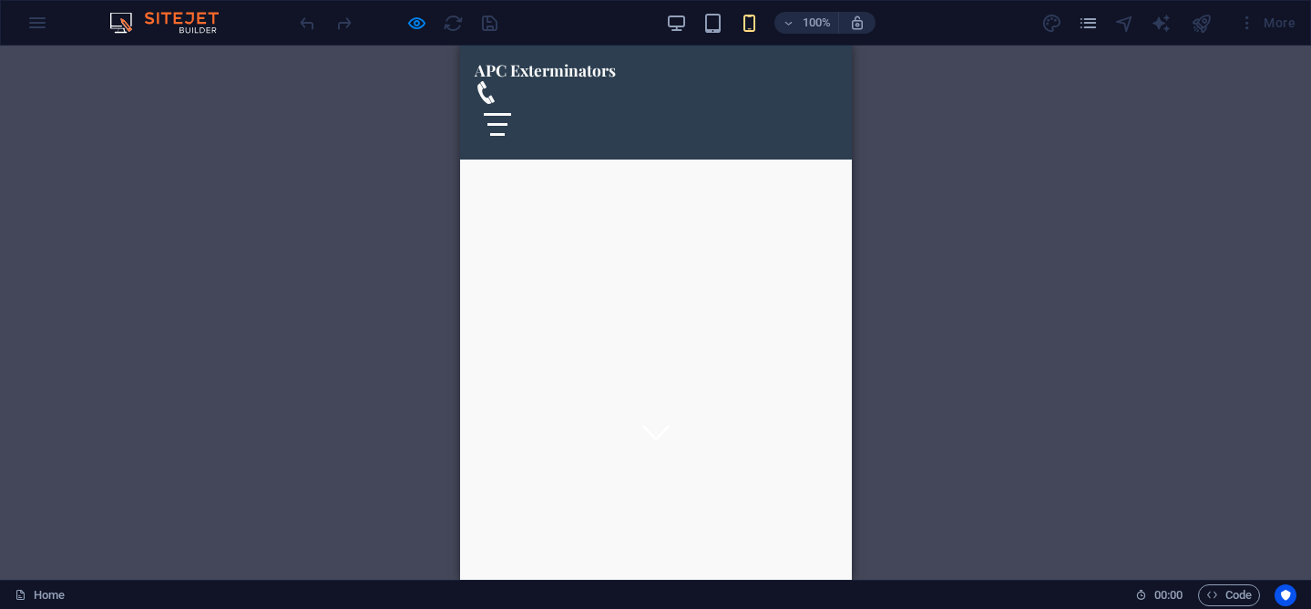
scroll to position [0, 0]
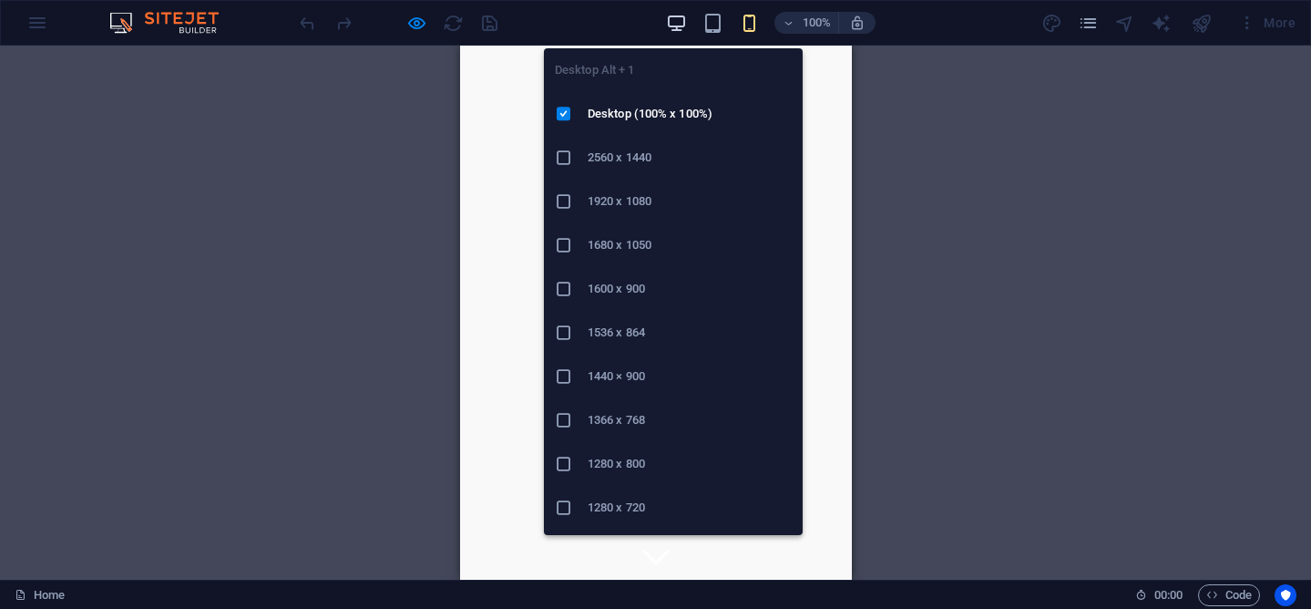
click at [684, 26] on icon "button" at bounding box center [676, 23] width 21 height 21
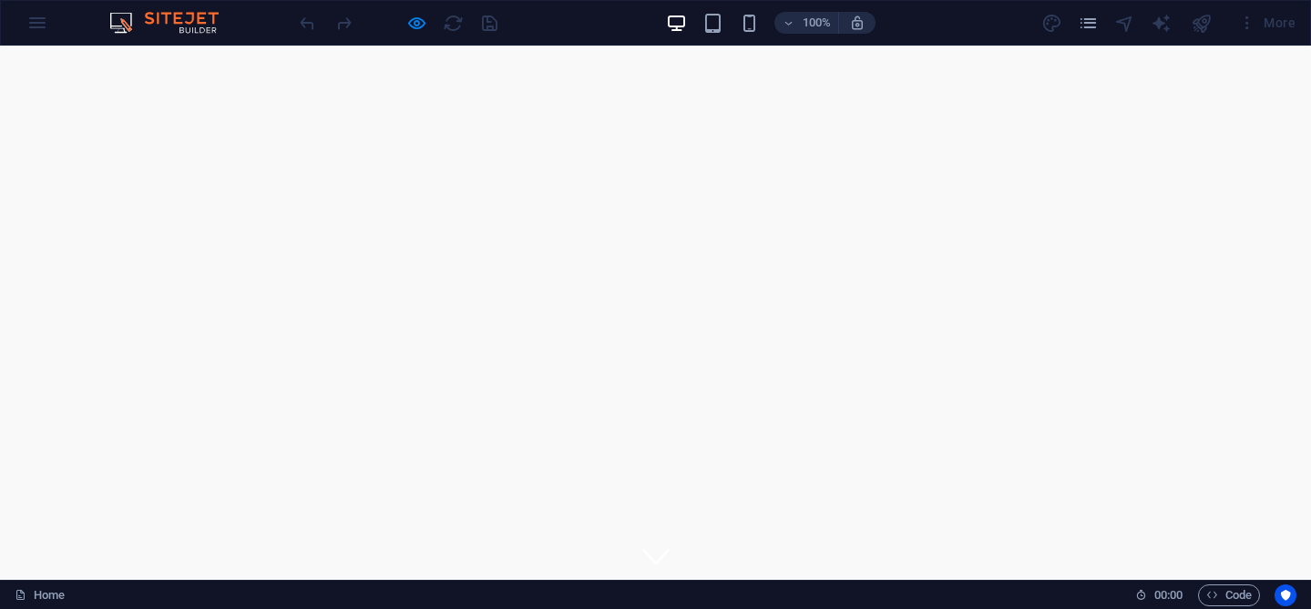
click at [431, 21] on div at bounding box center [398, 22] width 204 height 29
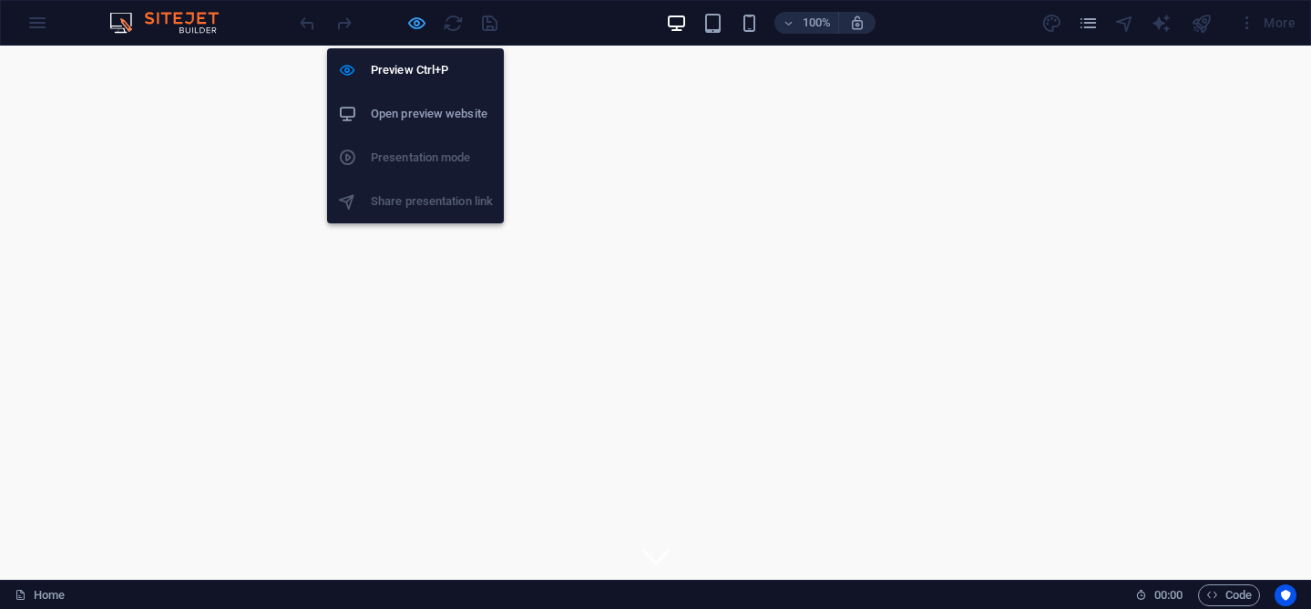
click at [415, 26] on icon "button" at bounding box center [416, 23] width 21 height 21
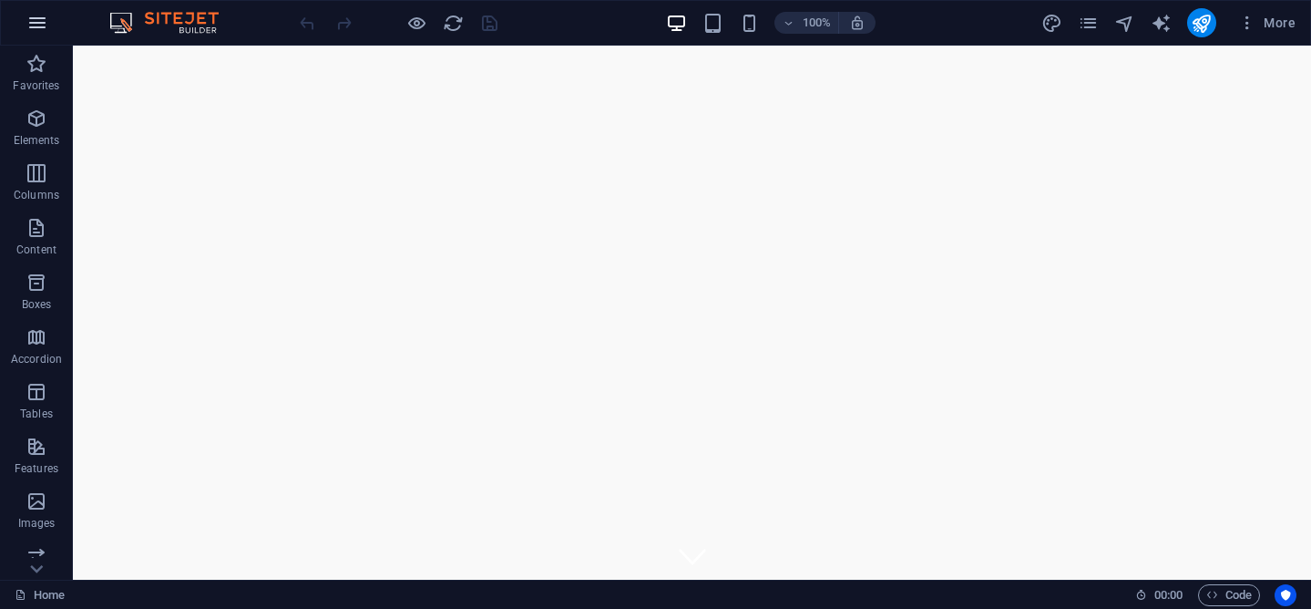
click at [51, 22] on button "button" at bounding box center [37, 23] width 44 height 44
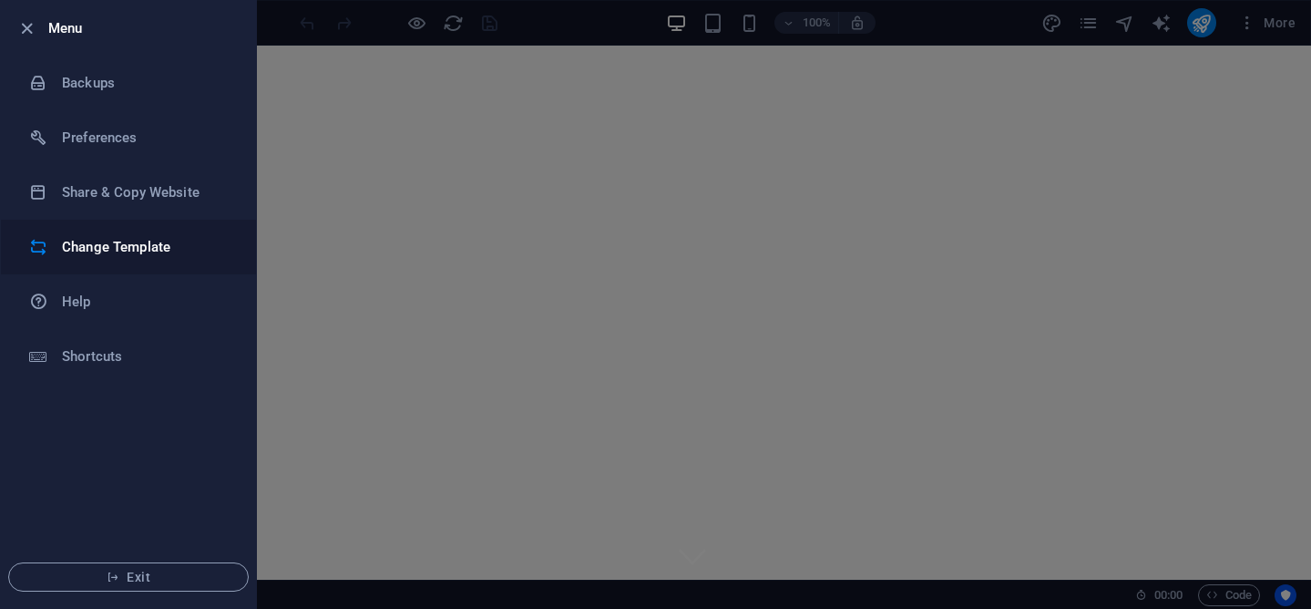
click at [111, 257] on h6 "Change Template" at bounding box center [146, 247] width 169 height 22
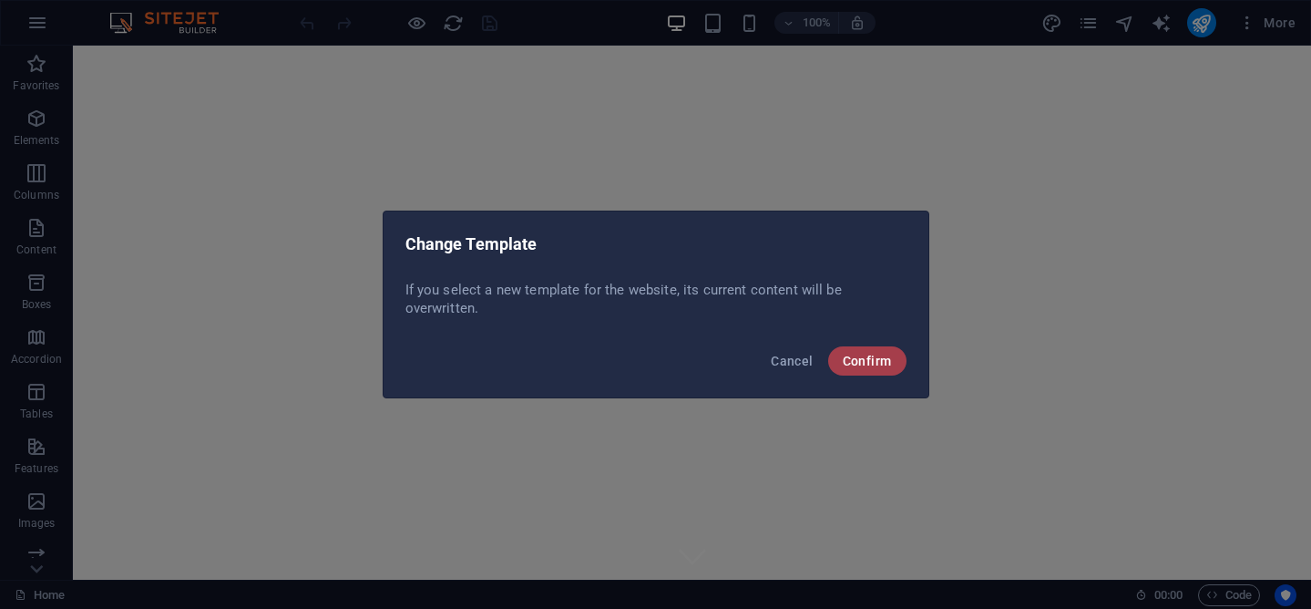
click at [849, 361] on span "Confirm" at bounding box center [867, 361] width 49 height 15
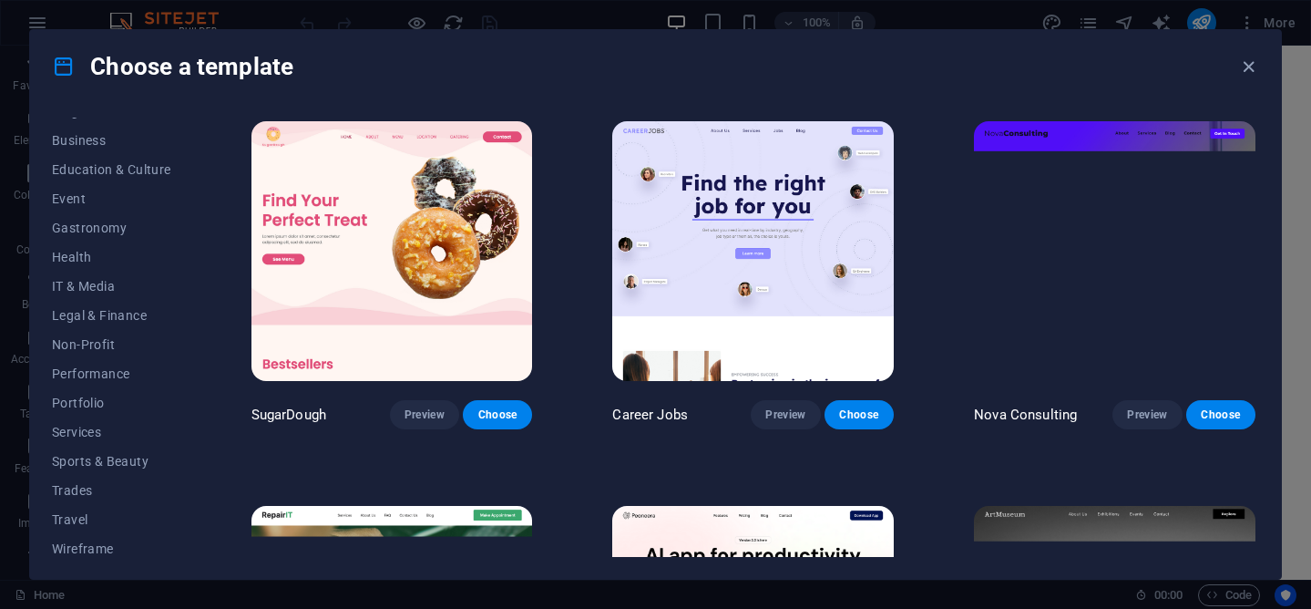
scroll to position [290, 0]
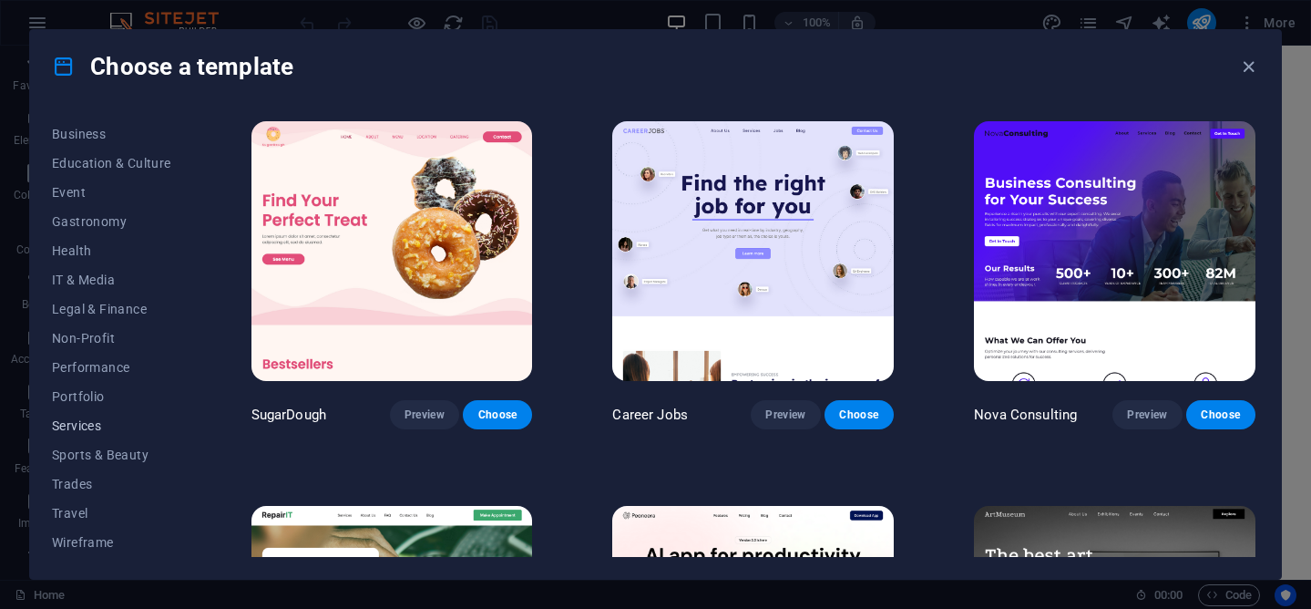
click at [78, 431] on span "Services" at bounding box center [111, 425] width 119 height 15
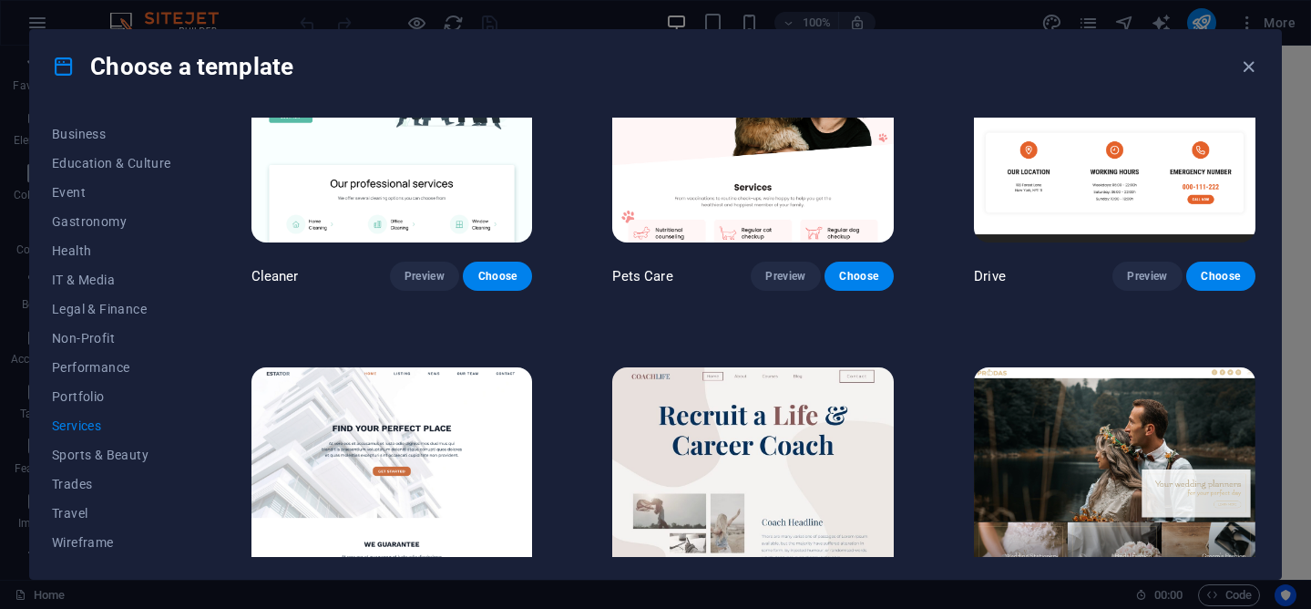
scroll to position [909, 0]
